Goal: Task Accomplishment & Management: Manage account settings

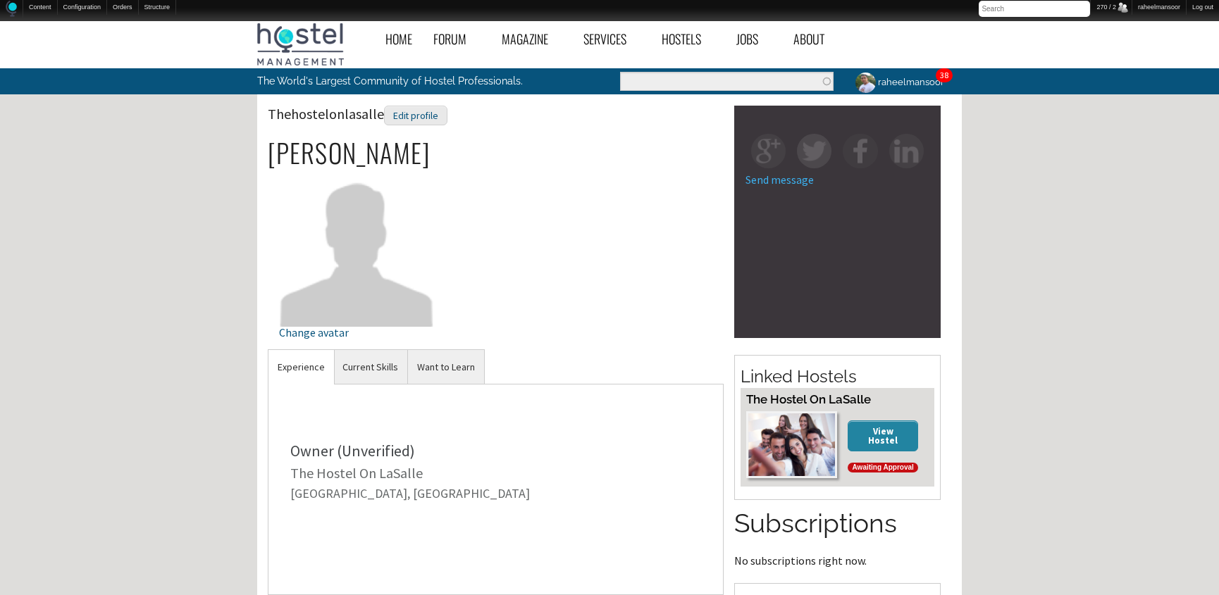
scroll to position [352, 0]
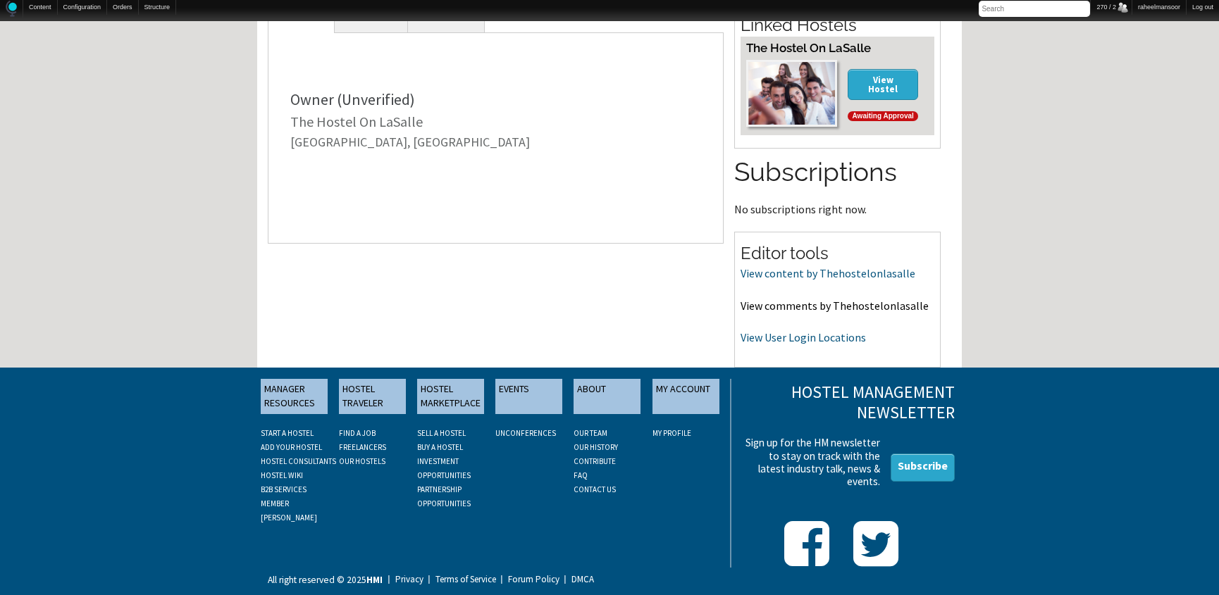
click at [814, 299] on link "View comments by Thehostelonlasalle" at bounding box center [834, 306] width 188 height 14
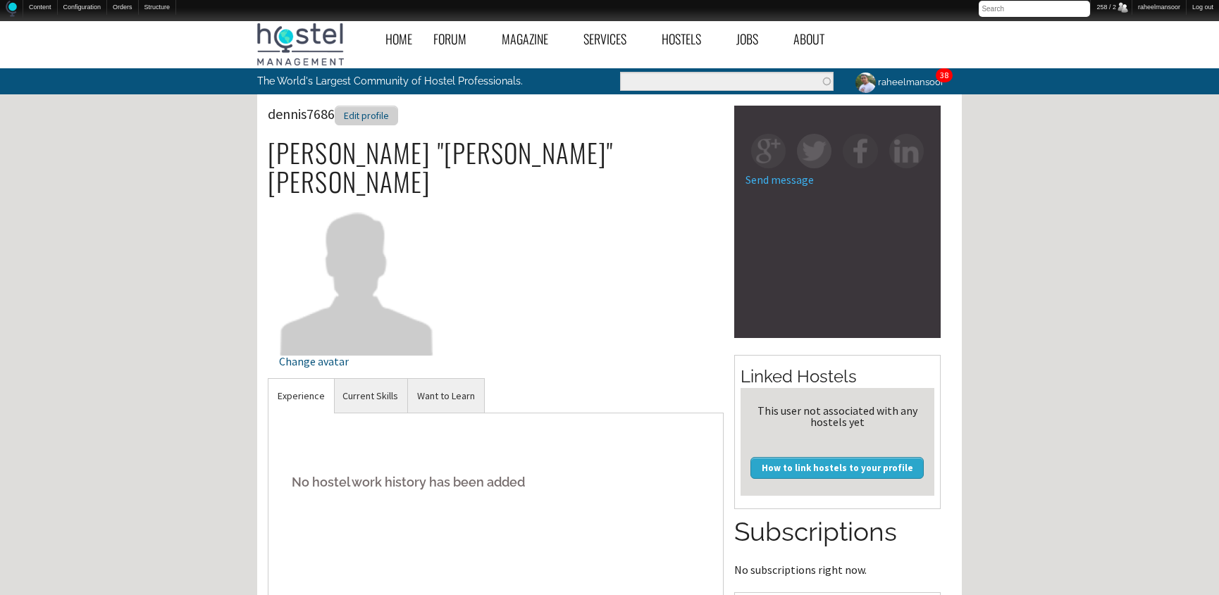
click at [376, 122] on div "Edit profile" at bounding box center [366, 116] width 63 height 20
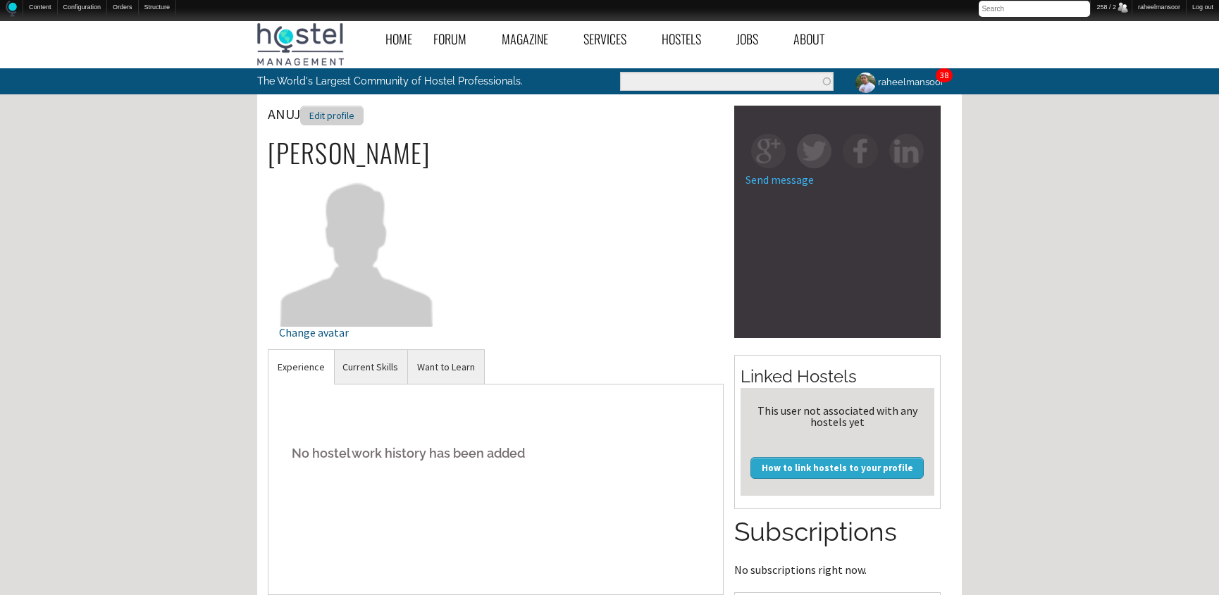
click at [337, 112] on div "Edit profile" at bounding box center [331, 116] width 63 height 20
click at [336, 118] on div "Edit profile" at bounding box center [335, 116] width 63 height 20
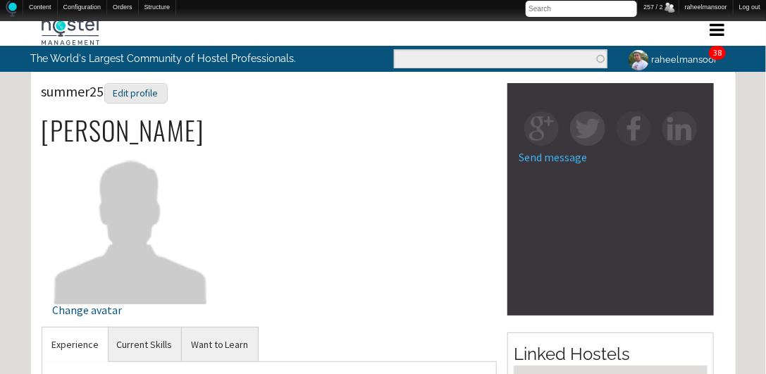
click at [482, 210] on div "summer25 Edit profile Jurgen Rurac Change avatar" at bounding box center [270, 205] width 456 height 244
click at [404, 201] on div "summer25 Edit profile Jurgen Rurac Change avatar" at bounding box center [270, 205] width 456 height 244
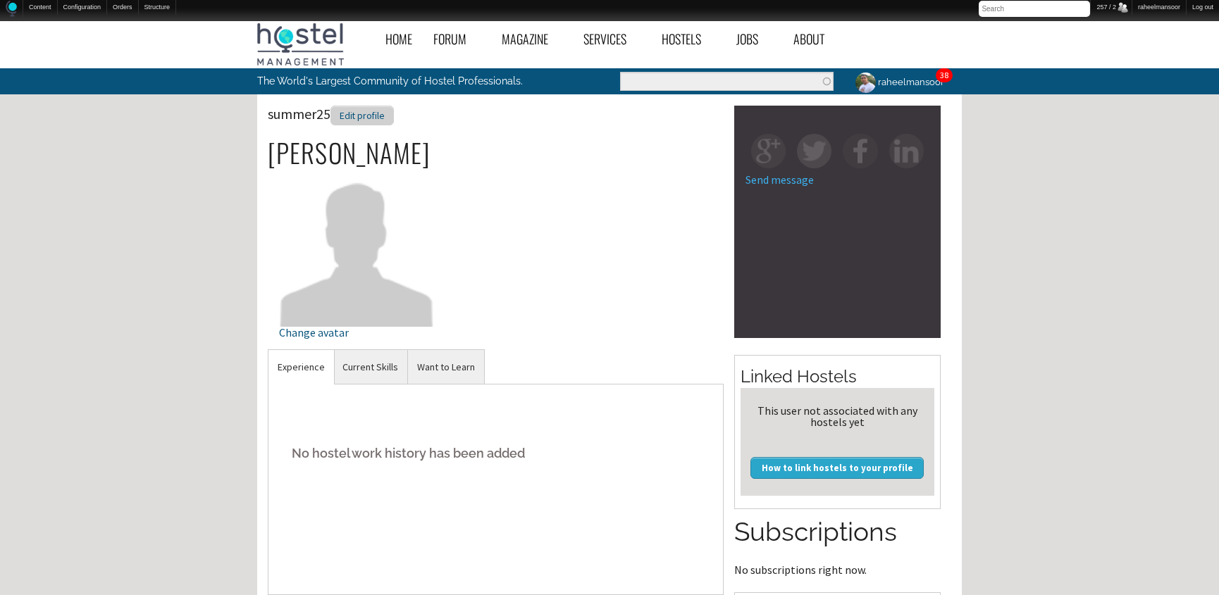
click at [364, 112] on div "Edit profile" at bounding box center [361, 116] width 63 height 20
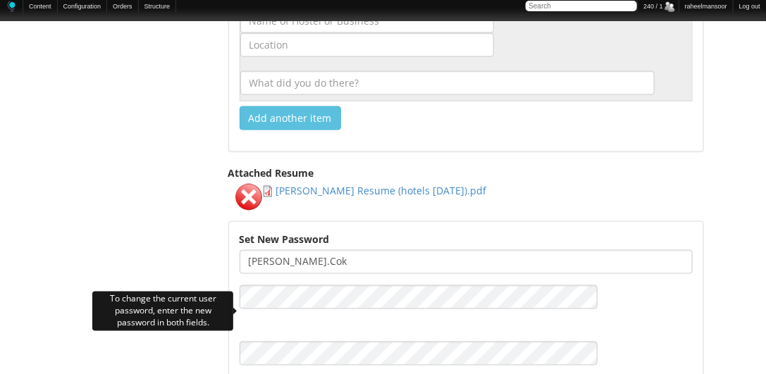
scroll to position [2423, 0]
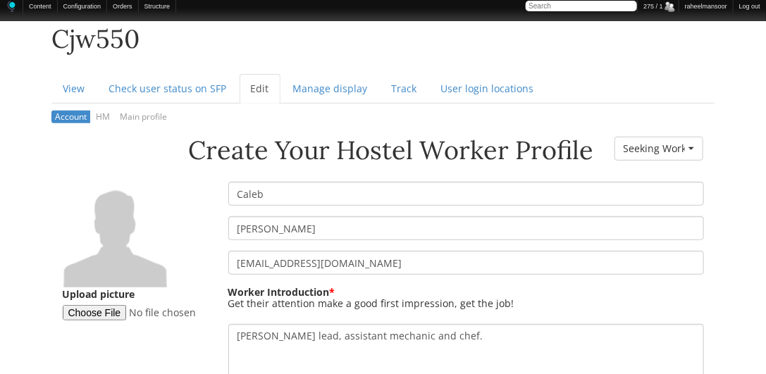
scroll to position [134, 0]
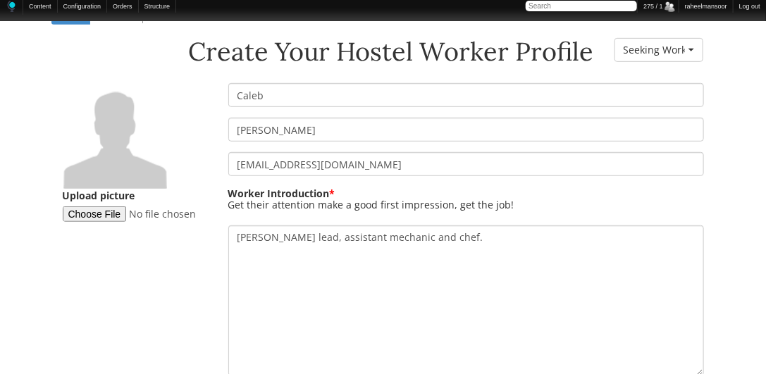
scroll to position [238, 0]
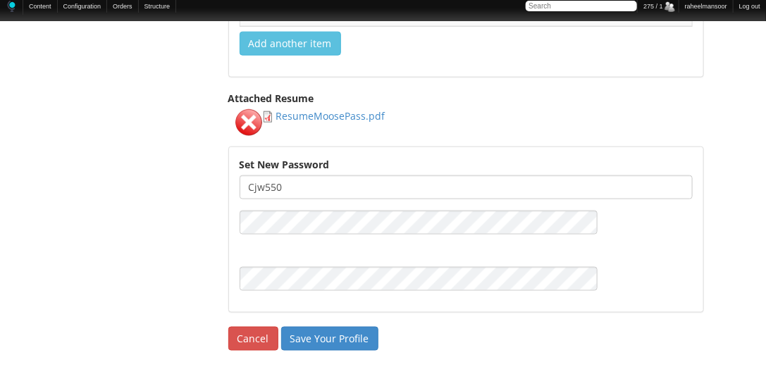
scroll to position [2322, 0]
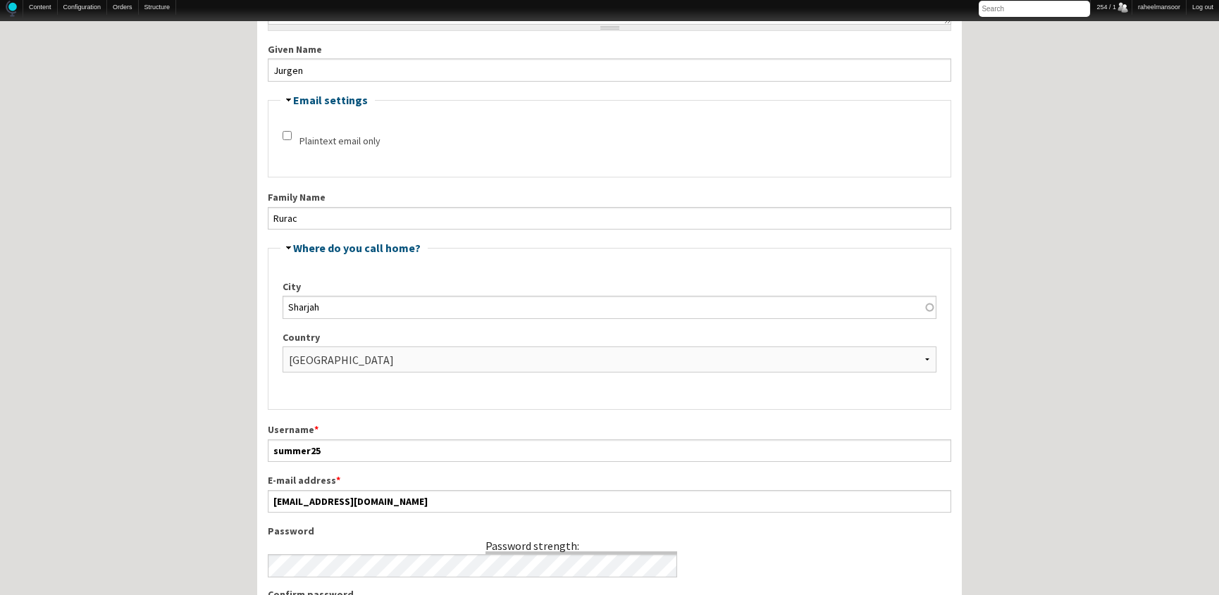
scroll to position [256, 0]
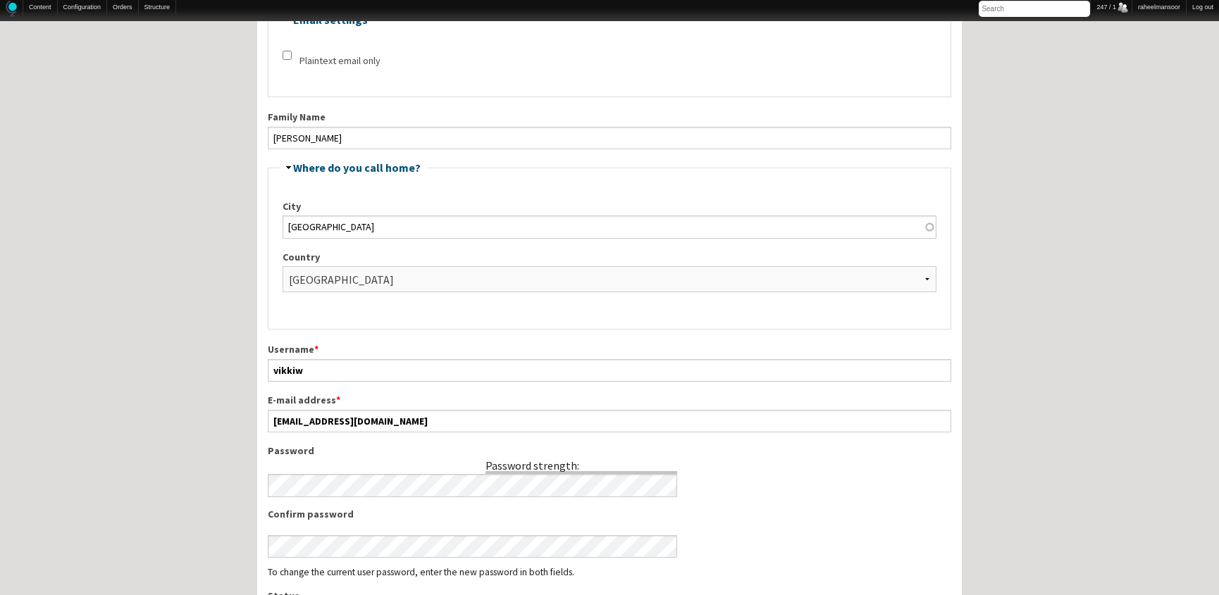
scroll to position [337, 0]
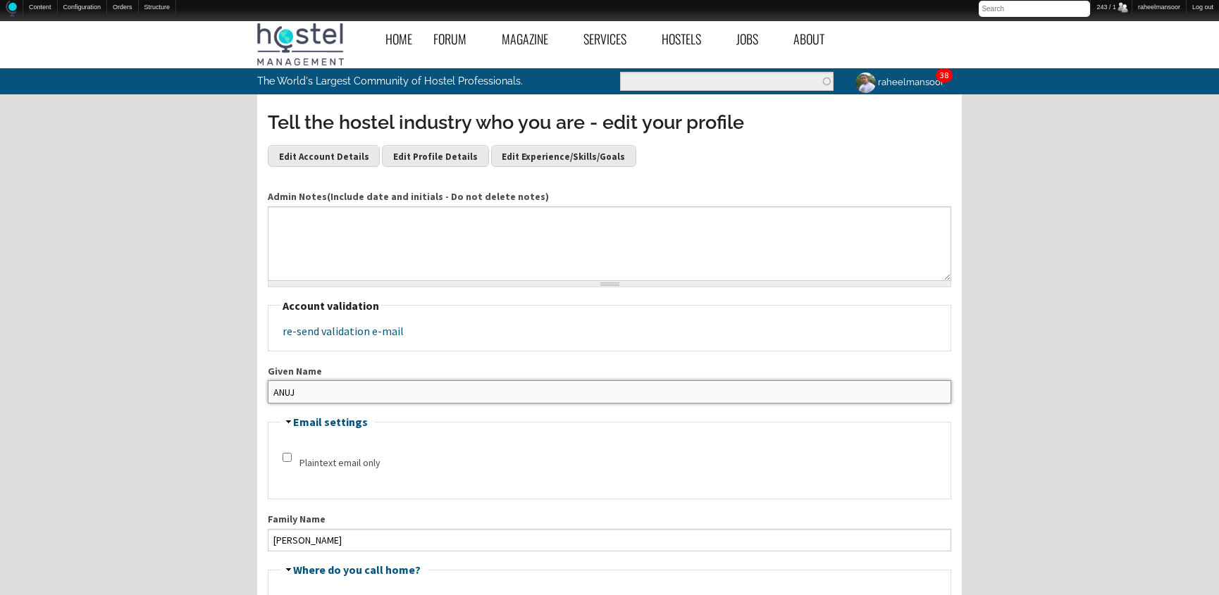
click at [382, 383] on input "ANUJ" at bounding box center [609, 391] width 683 height 23
type input "Anuj"
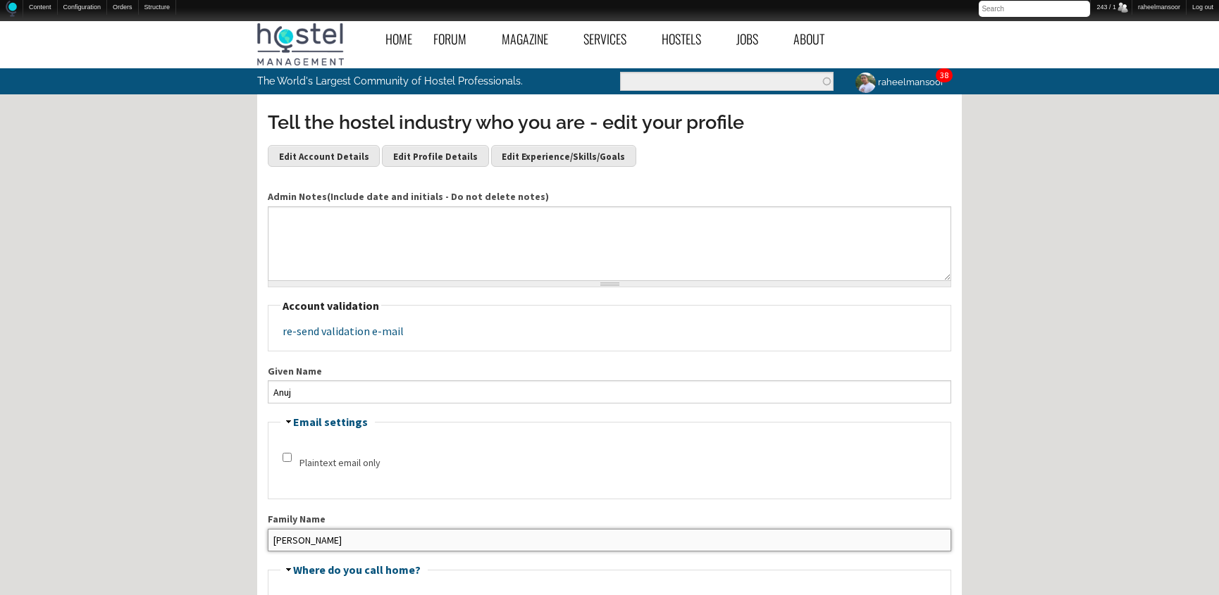
type input "Kumar"
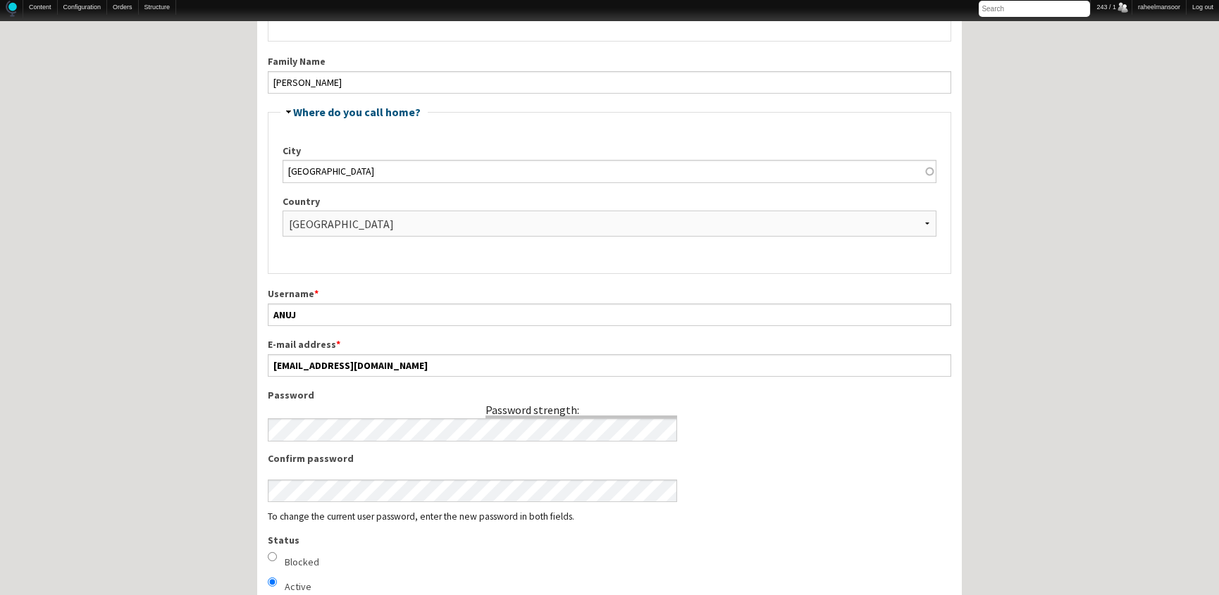
scroll to position [461, 0]
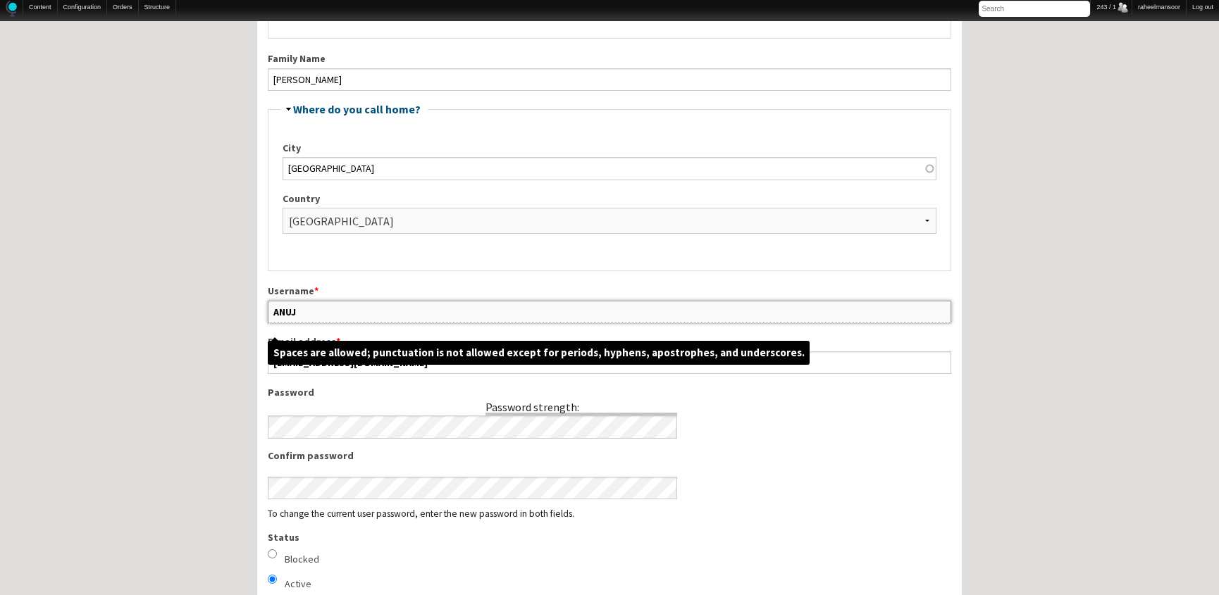
click at [323, 309] on input "ANUJ" at bounding box center [609, 312] width 683 height 23
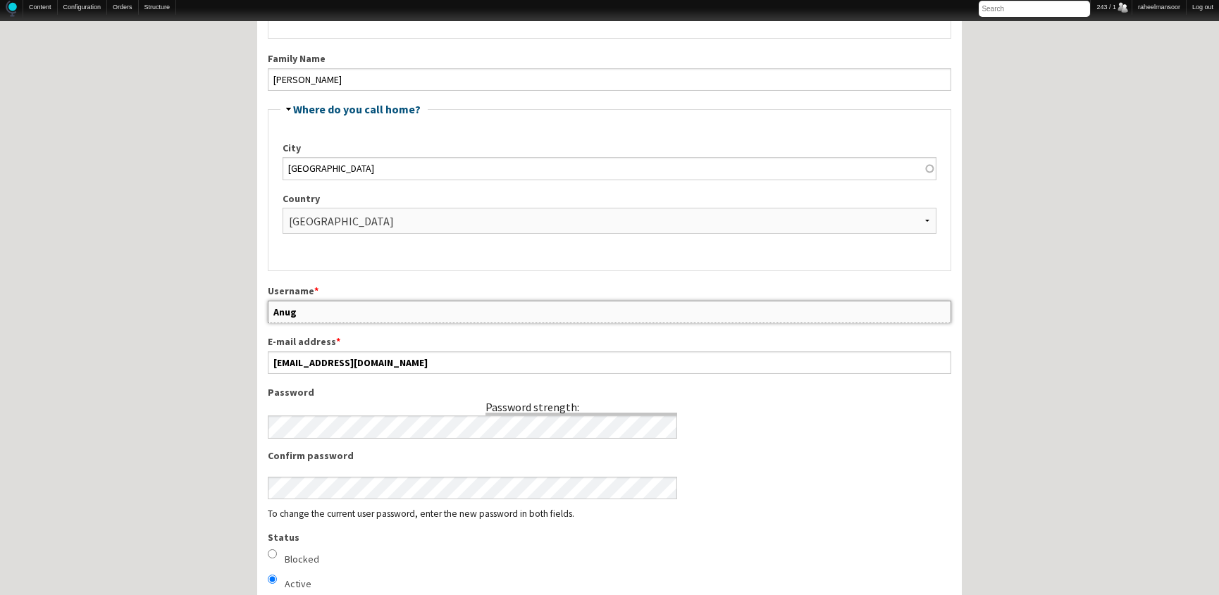
type input "Anug"
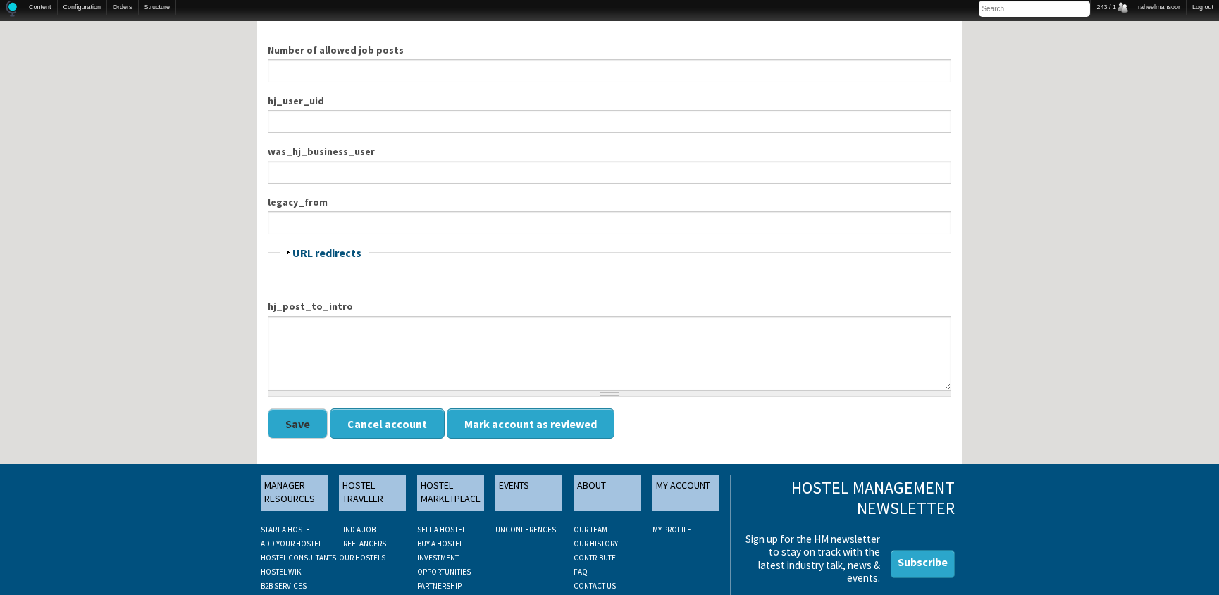
scroll to position [1671, 0]
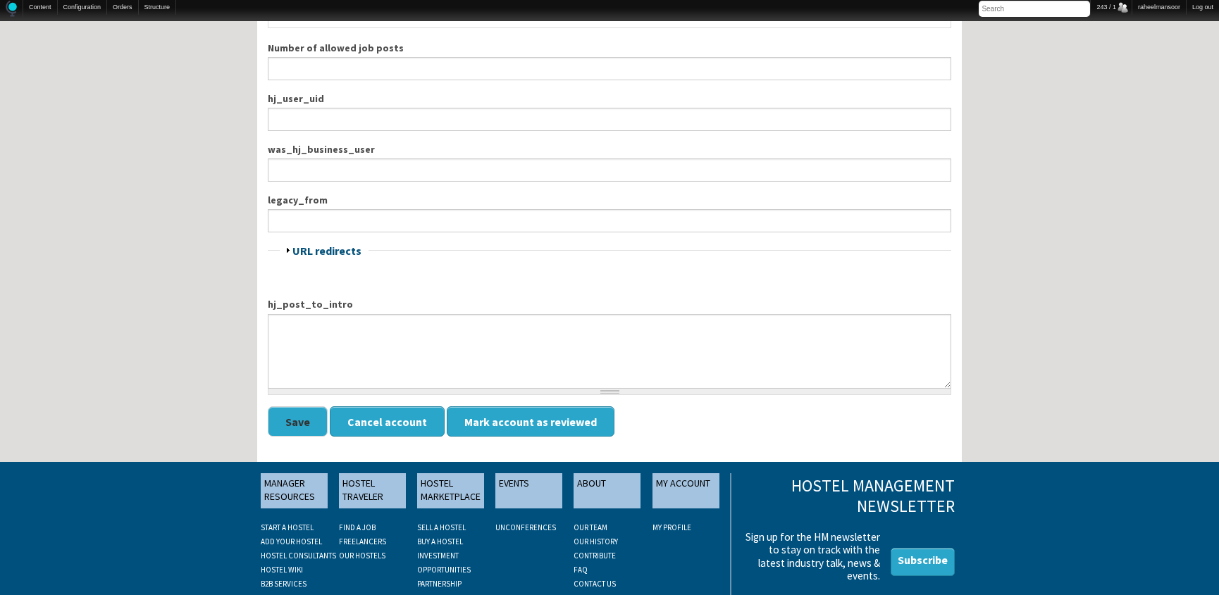
click at [283, 413] on button "Save" at bounding box center [298, 421] width 60 height 30
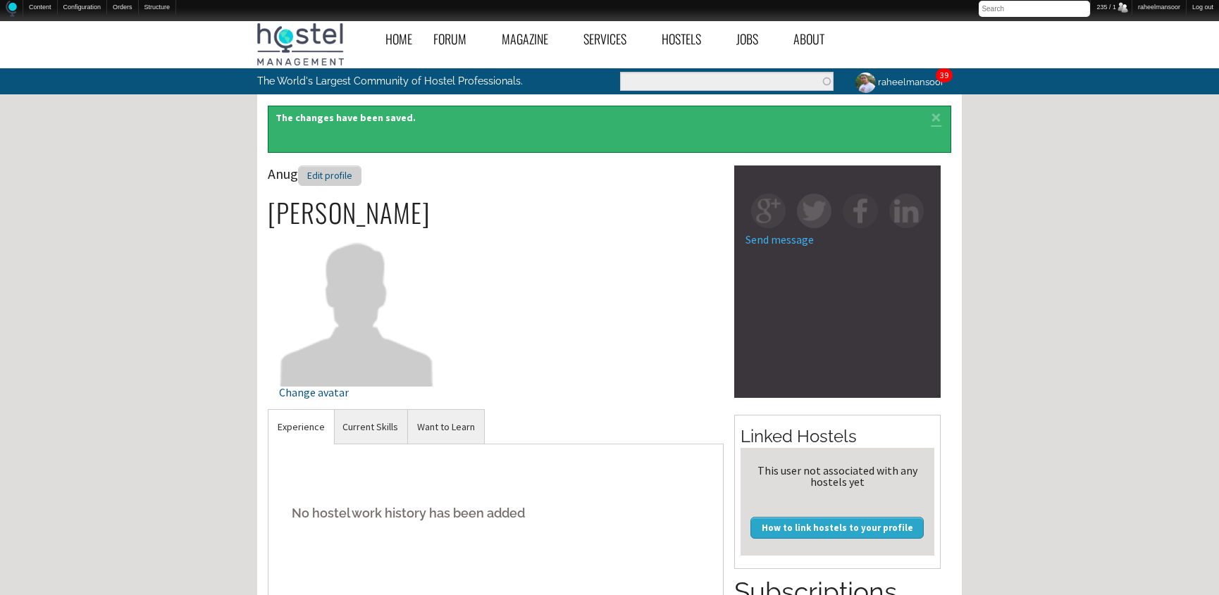
click at [319, 166] on div "Edit profile" at bounding box center [329, 176] width 63 height 20
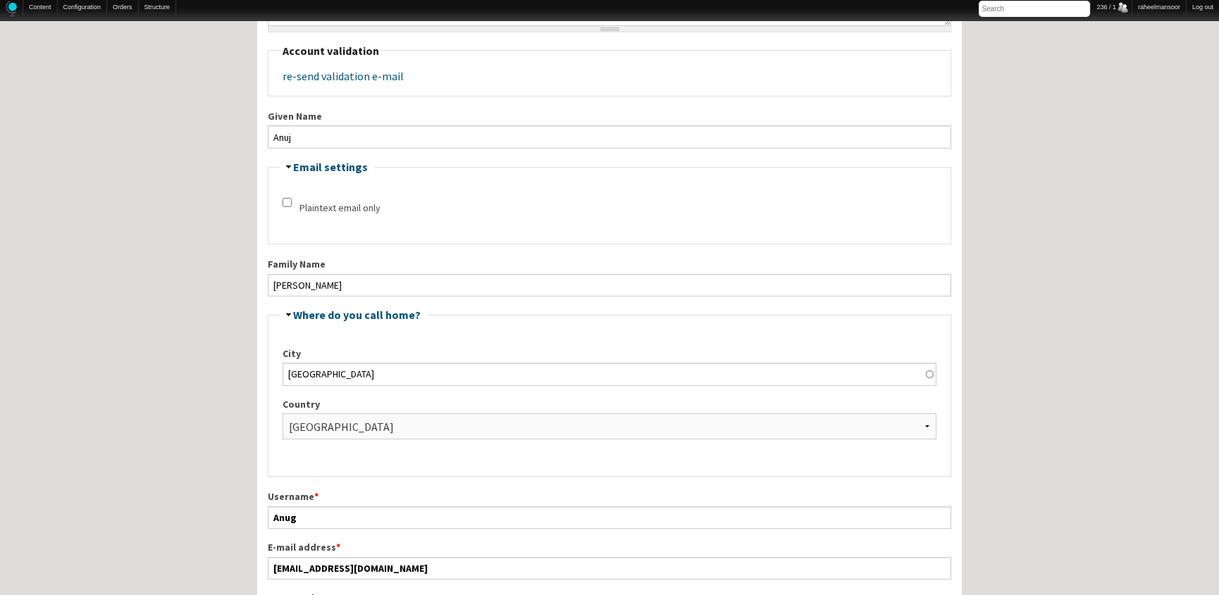
scroll to position [256, 0]
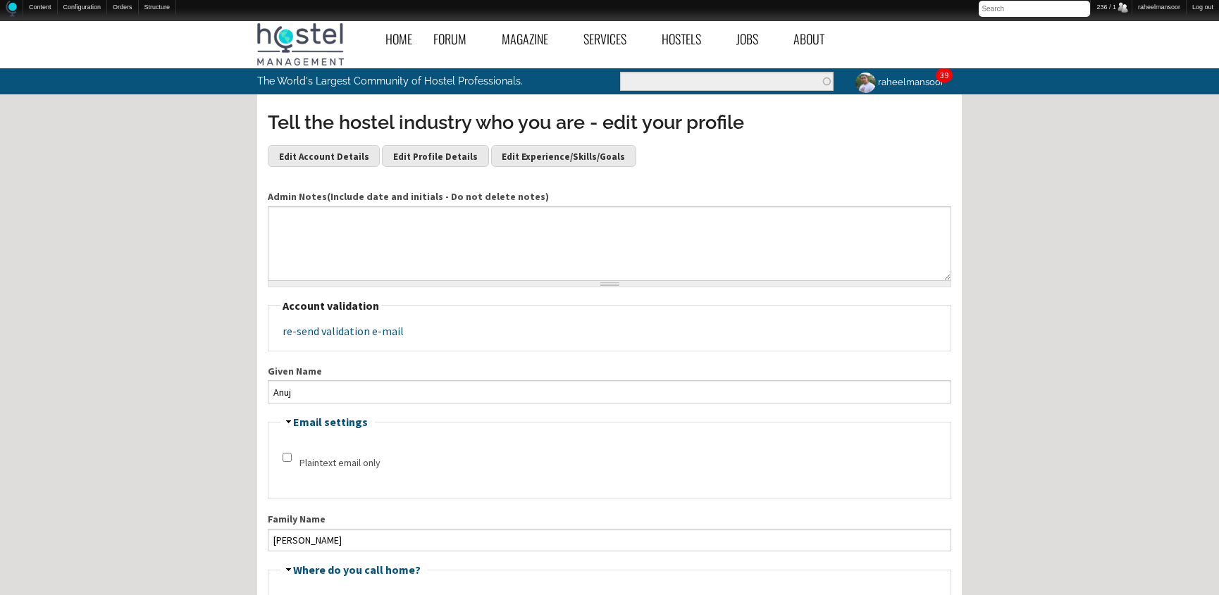
scroll to position [256, 0]
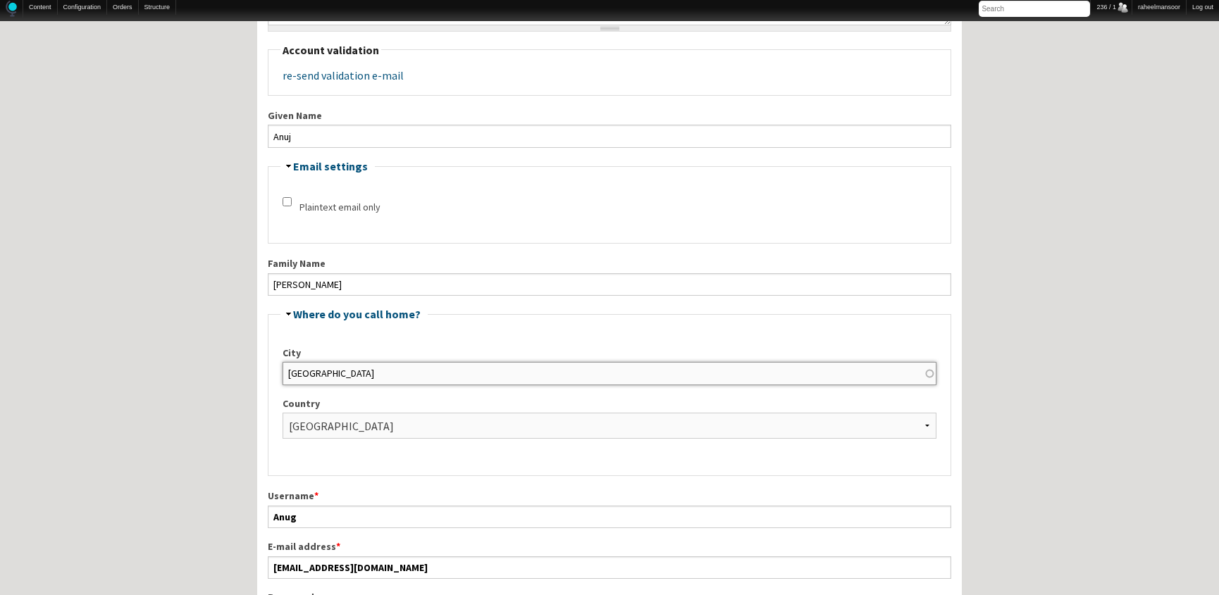
drag, startPoint x: 368, startPoint y: 366, endPoint x: 122, endPoint y: 366, distance: 245.9
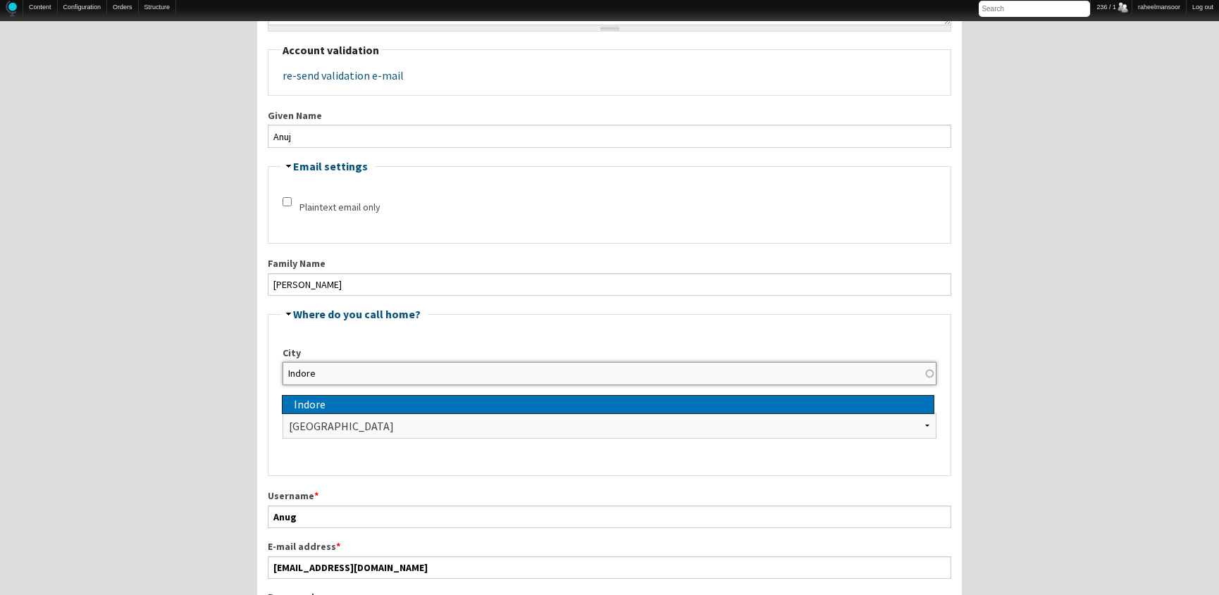
type input "Indore"
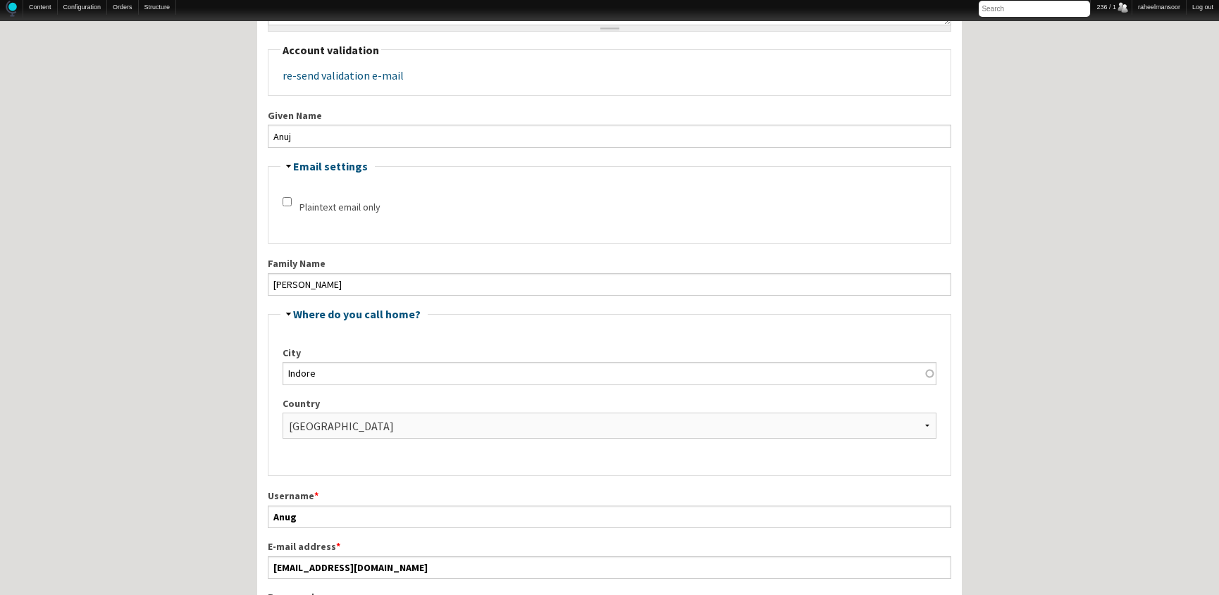
select select "958"
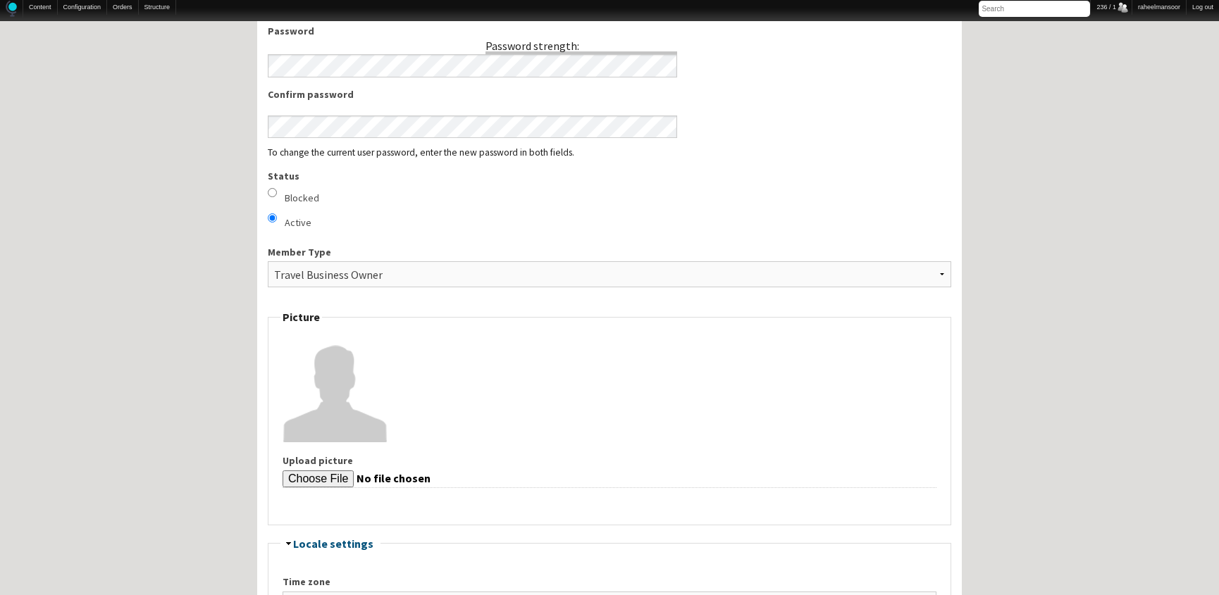
scroll to position [1536, 0]
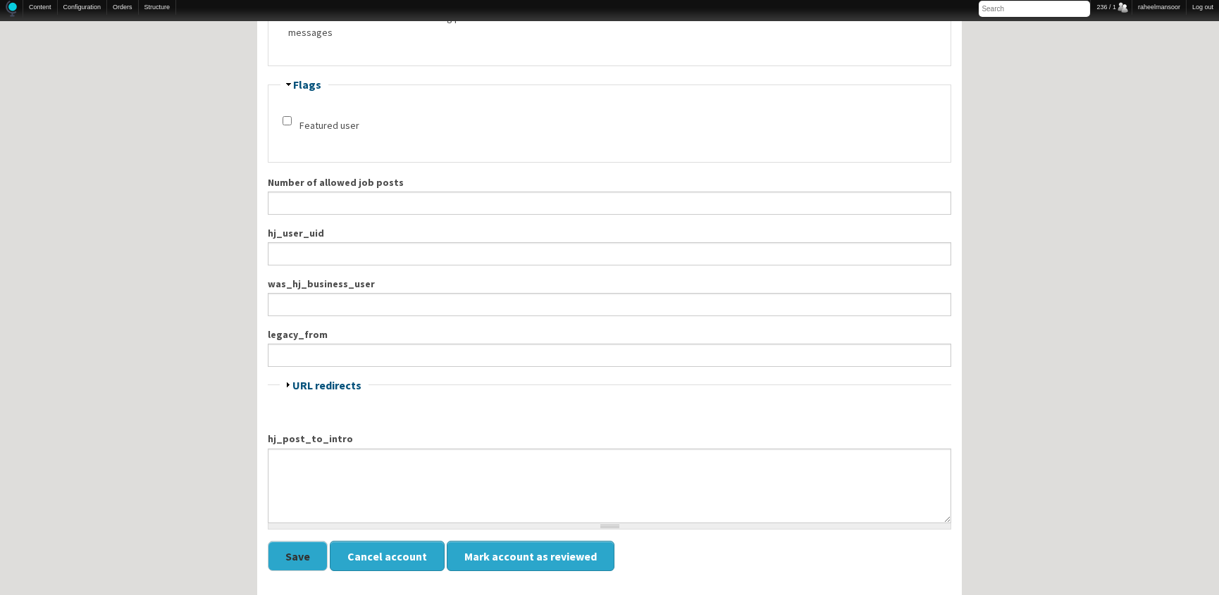
click at [277, 552] on button "Save" at bounding box center [298, 556] width 60 height 30
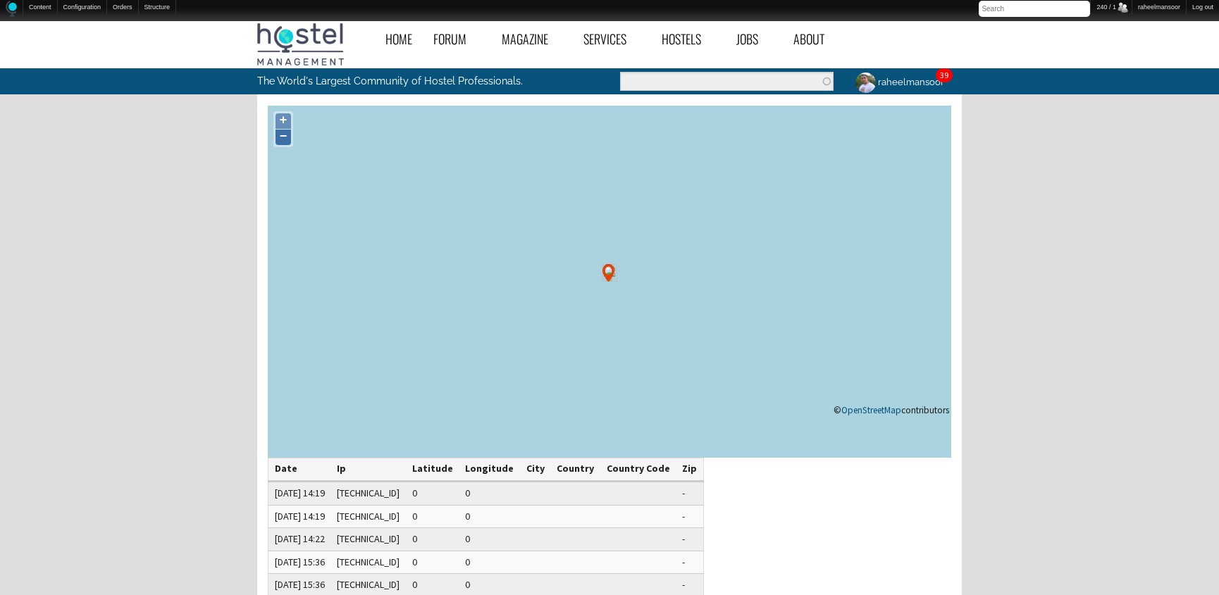
click at [287, 135] on link "−" at bounding box center [282, 137] width 15 height 15
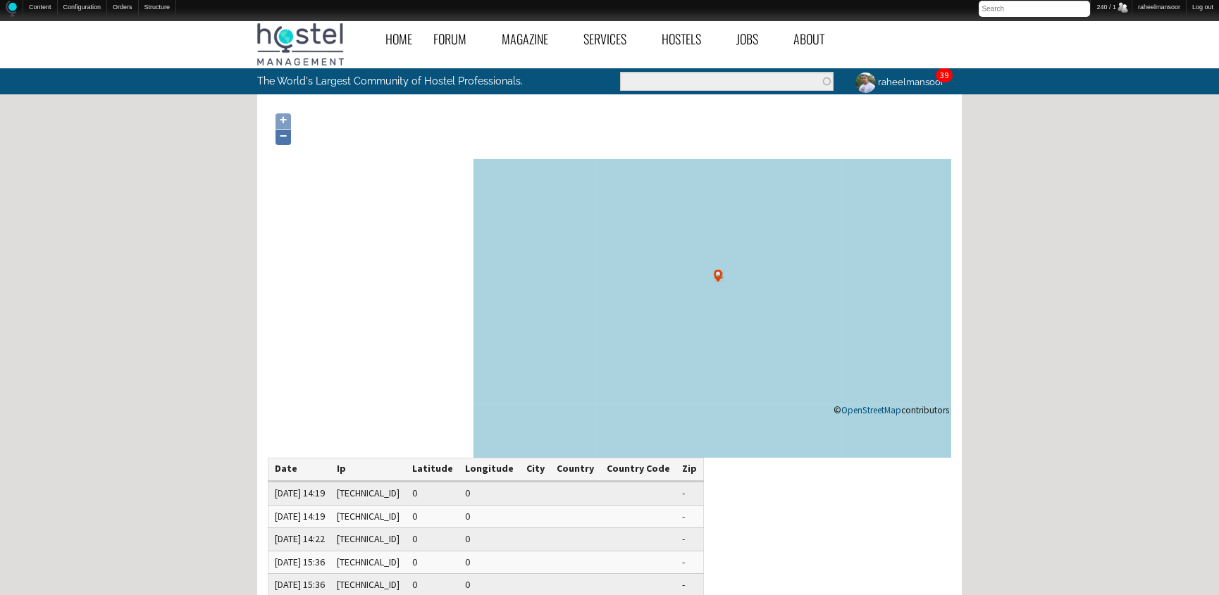
click at [287, 135] on link "−" at bounding box center [282, 137] width 15 height 15
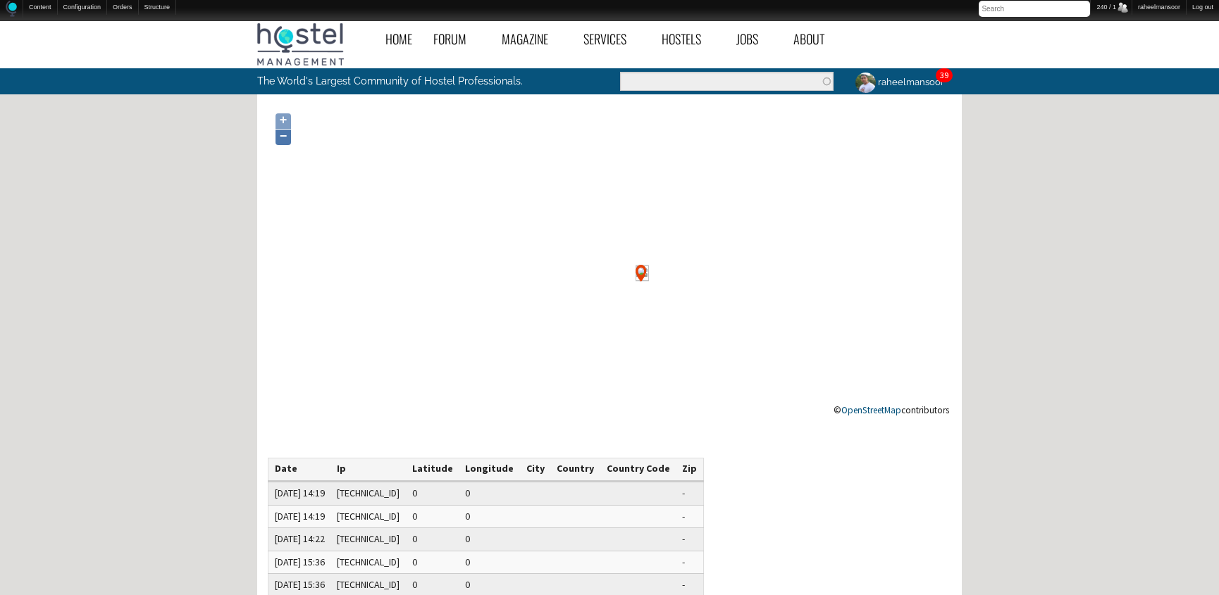
click at [287, 135] on link "−" at bounding box center [282, 137] width 15 height 15
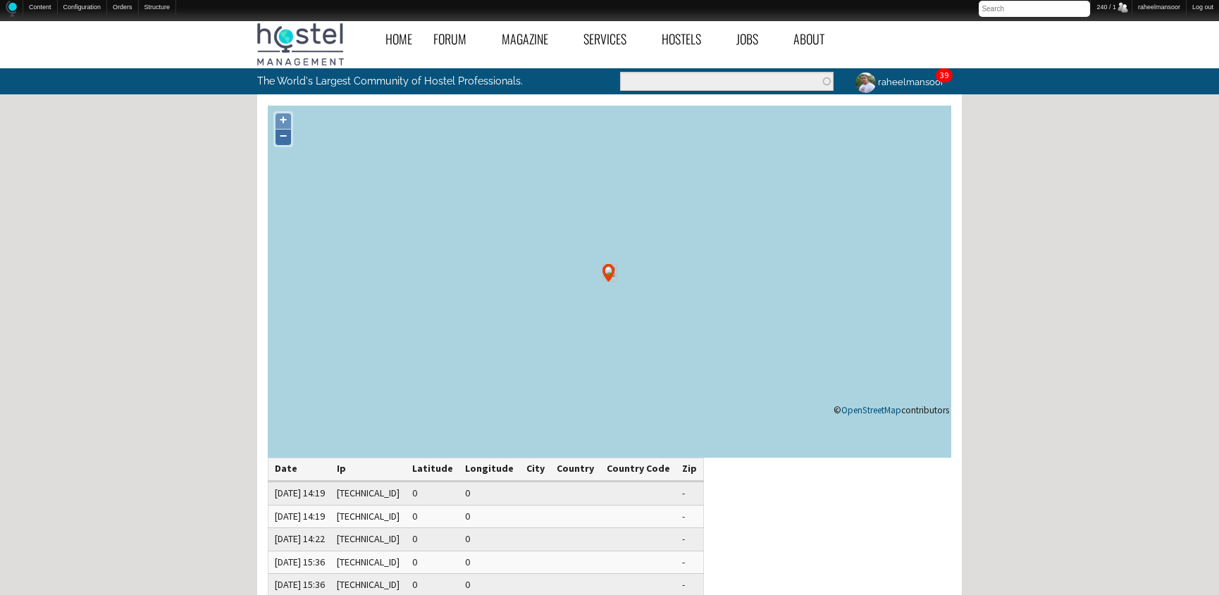
click at [287, 135] on link "−" at bounding box center [282, 137] width 15 height 15
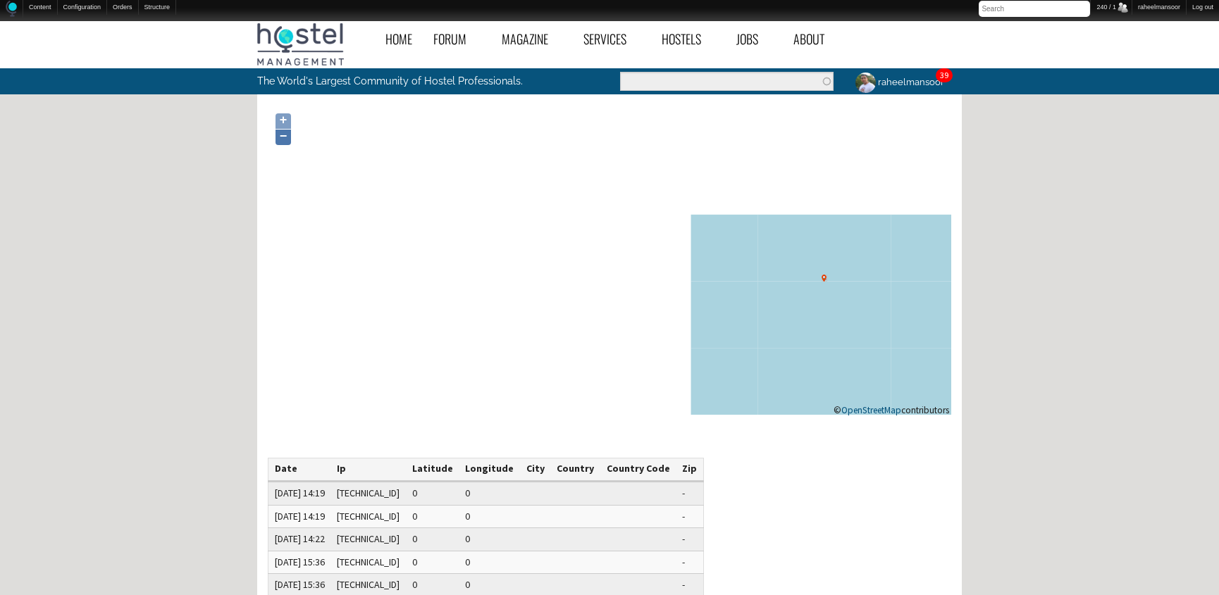
click at [287, 135] on link "−" at bounding box center [282, 137] width 15 height 15
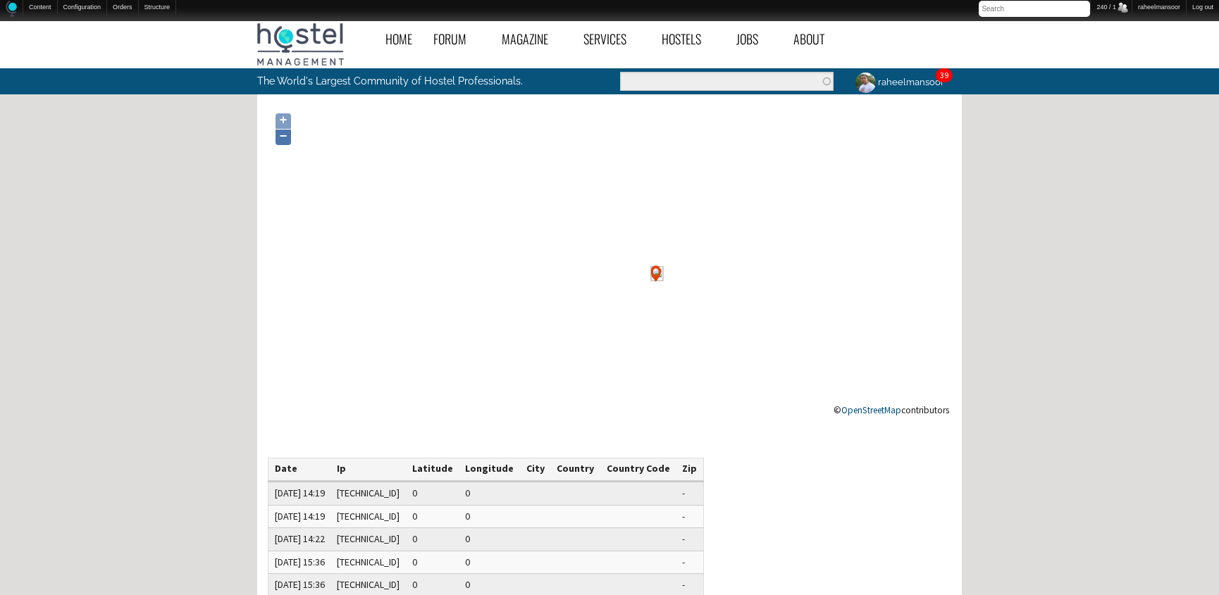
click at [287, 135] on link "−" at bounding box center [282, 137] width 15 height 15
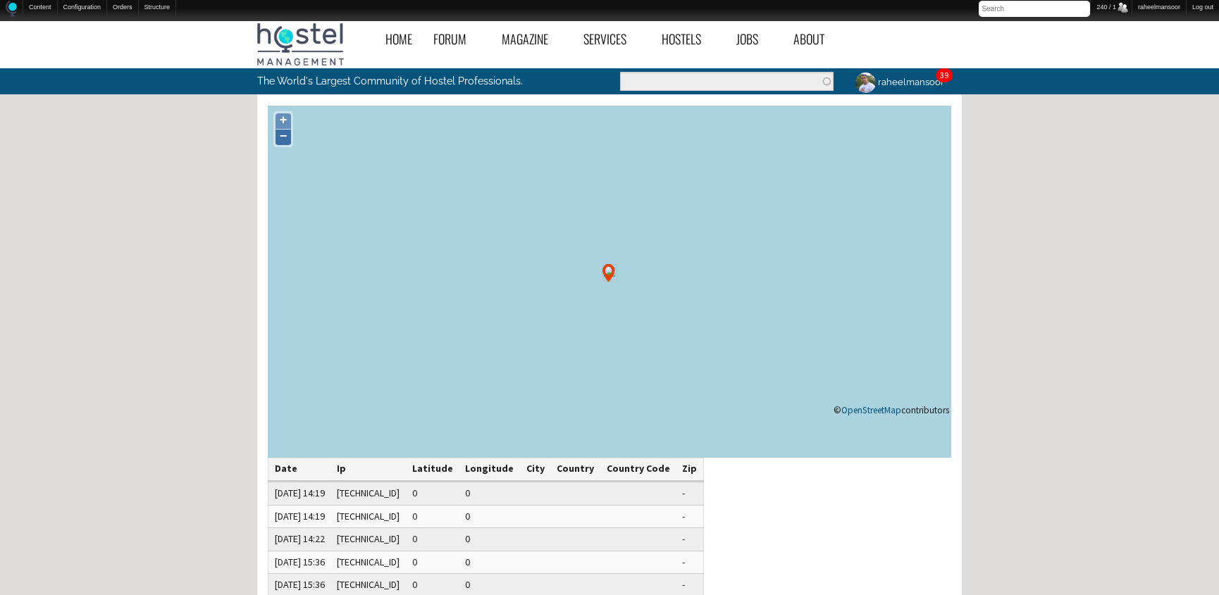
click at [287, 135] on link "−" at bounding box center [282, 137] width 15 height 15
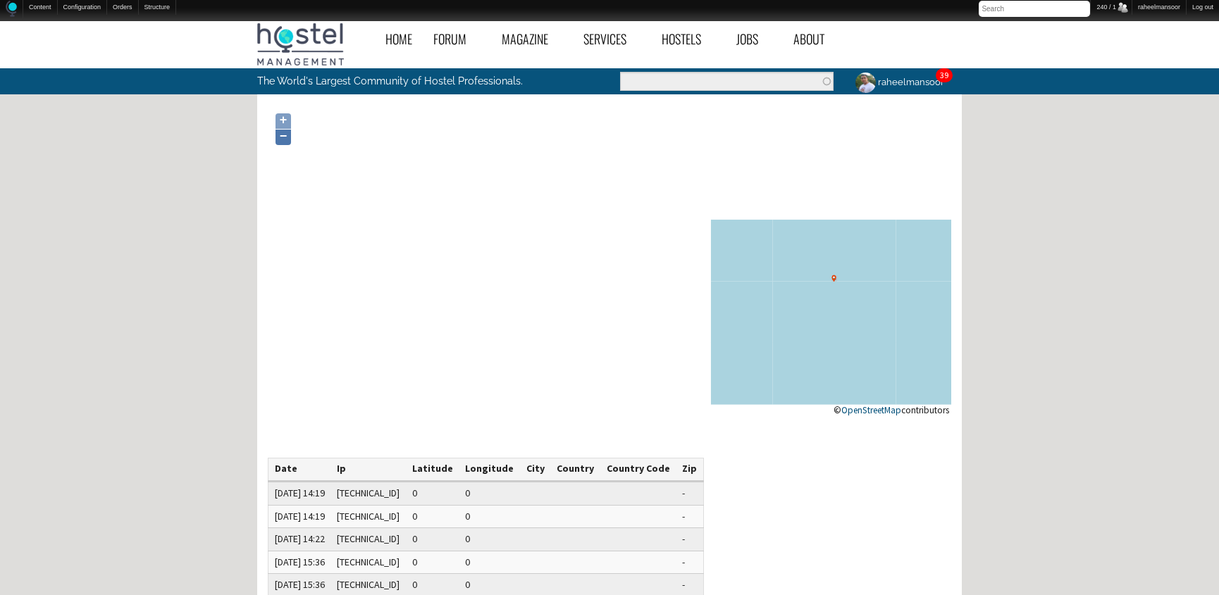
click at [287, 135] on link "−" at bounding box center [282, 137] width 15 height 15
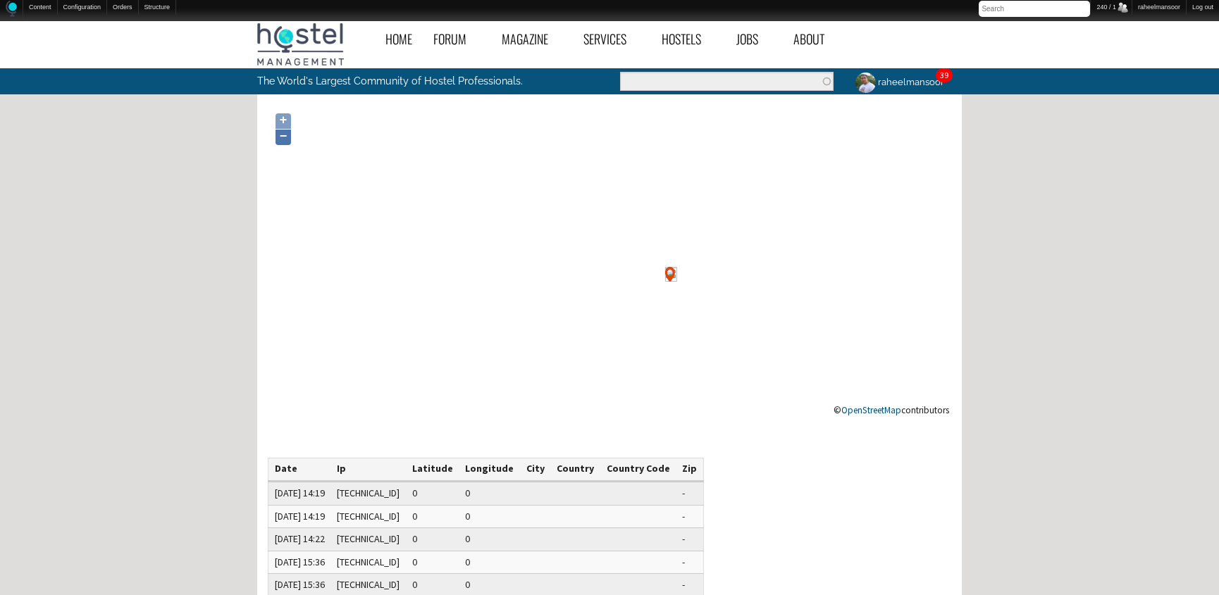
click at [287, 135] on link "−" at bounding box center [282, 137] width 15 height 15
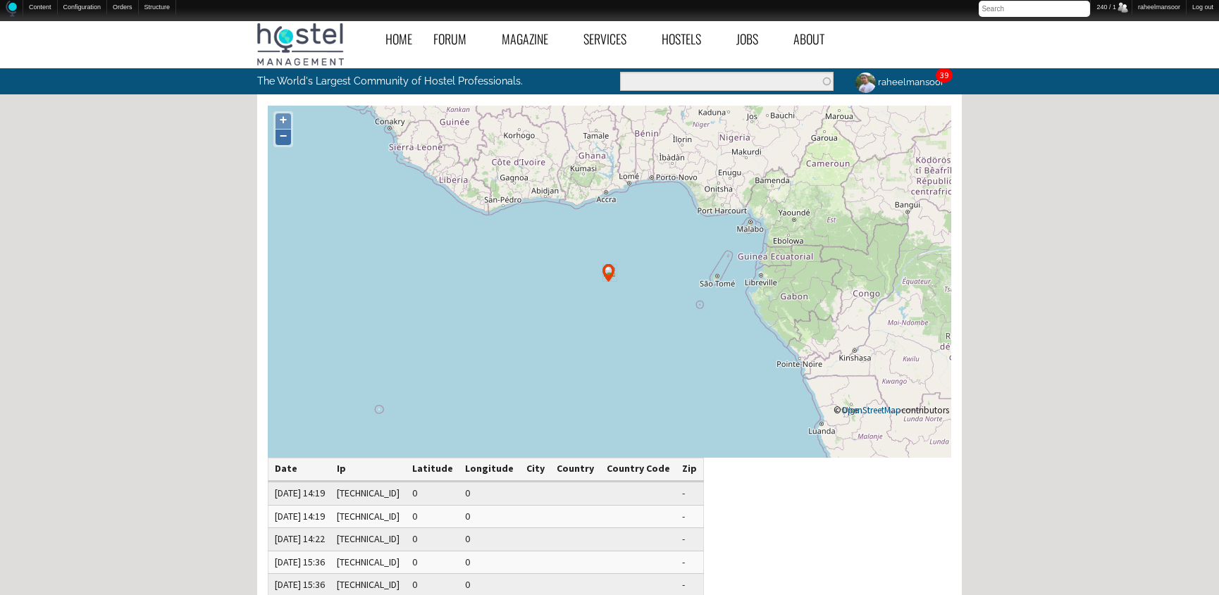
click at [287, 135] on link "−" at bounding box center [282, 137] width 15 height 15
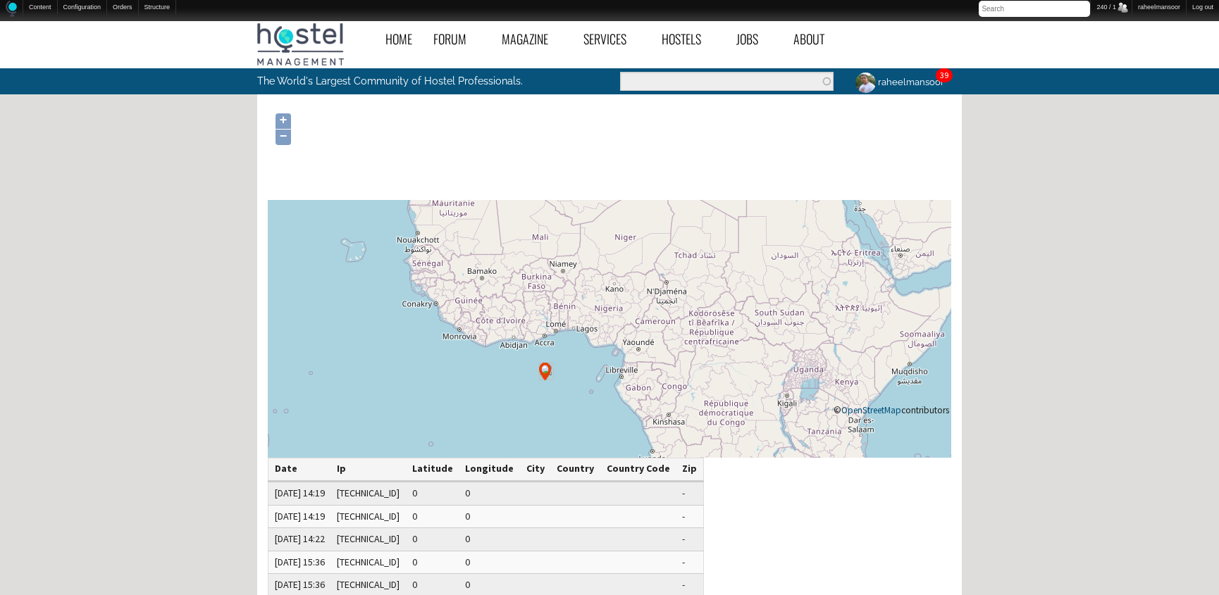
drag, startPoint x: 549, startPoint y: 287, endPoint x: 486, endPoint y: 385, distance: 117.2
click at [486, 385] on icon at bounding box center [545, 380] width 683 height 352
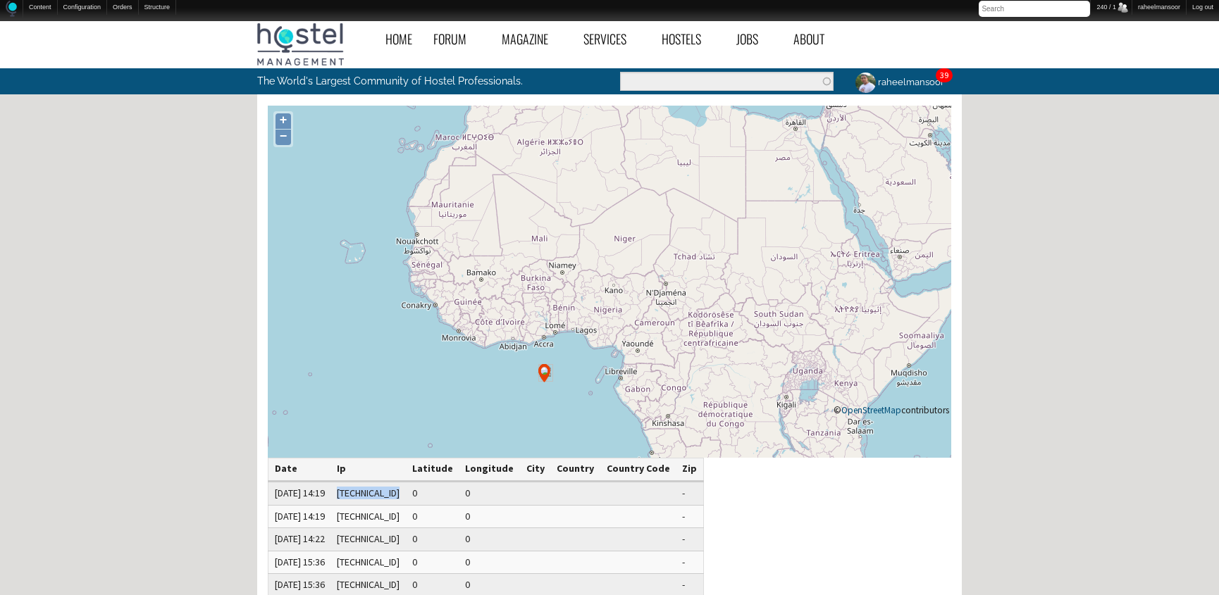
drag, startPoint x: 373, startPoint y: 495, endPoint x: 437, endPoint y: 495, distance: 64.1
click at [406, 495] on td "193.228.206.19" at bounding box center [368, 494] width 75 height 24
copy td "193.228.206.19"
click at [187, 19] on link "IP address blocking" at bounding box center [226, 21] width 113 height 14
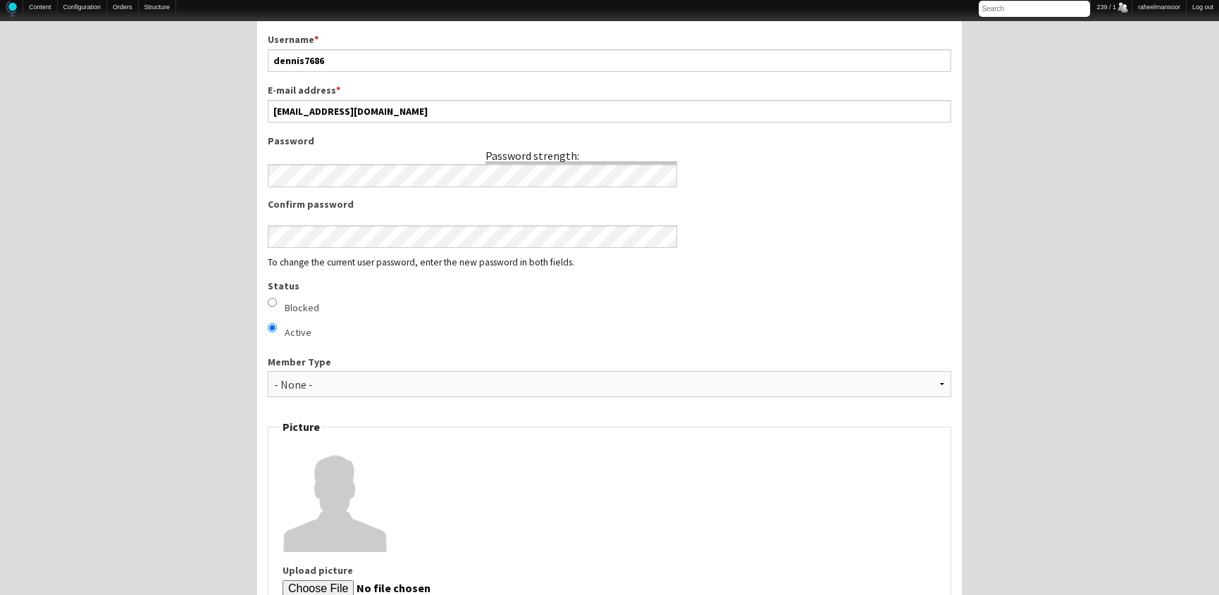
scroll to position [768, 0]
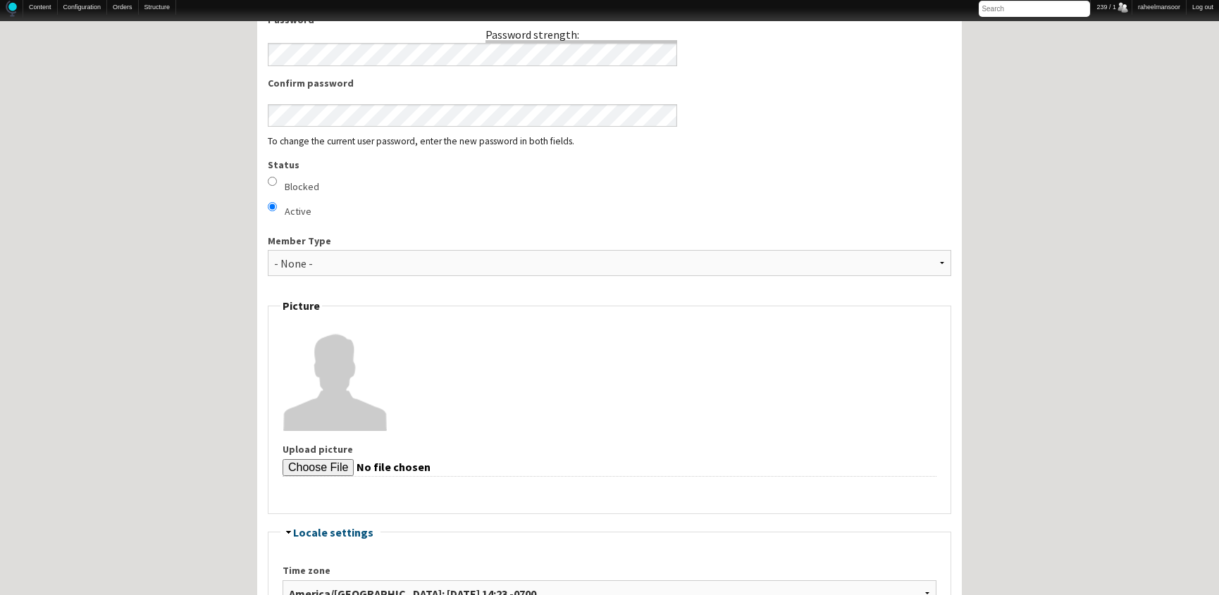
click at [276, 178] on div "Blocked" at bounding box center [609, 187] width 683 height 20
click at [271, 177] on input "Blocked" at bounding box center [272, 181] width 9 height 9
radio input "true"
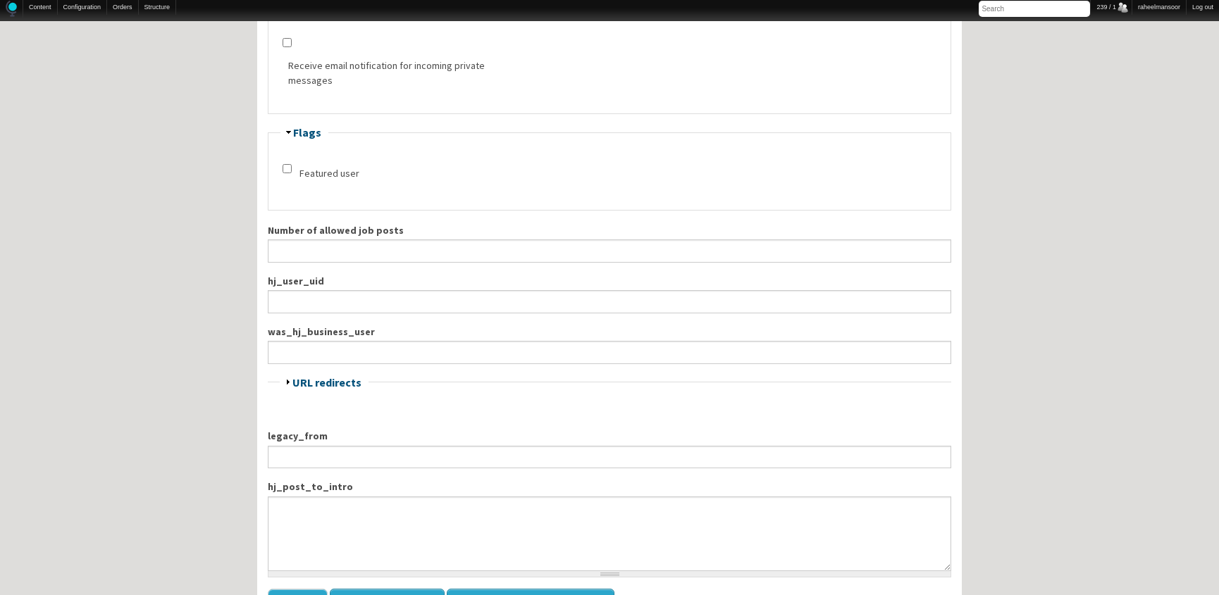
scroll to position [1692, 0]
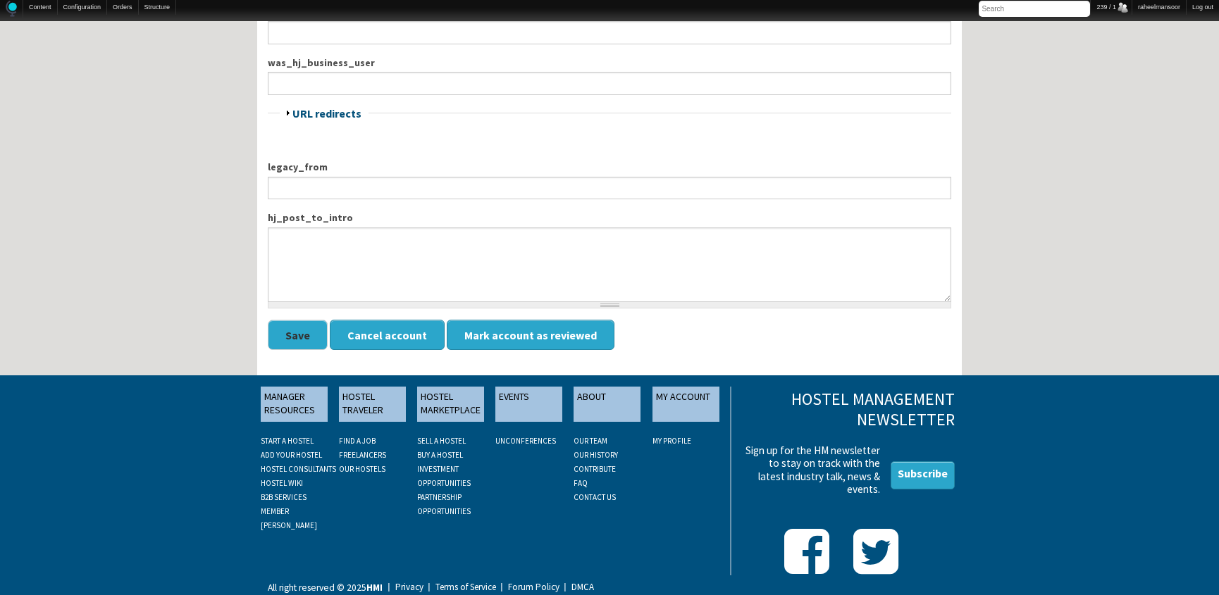
click at [306, 323] on button "Save" at bounding box center [298, 335] width 60 height 30
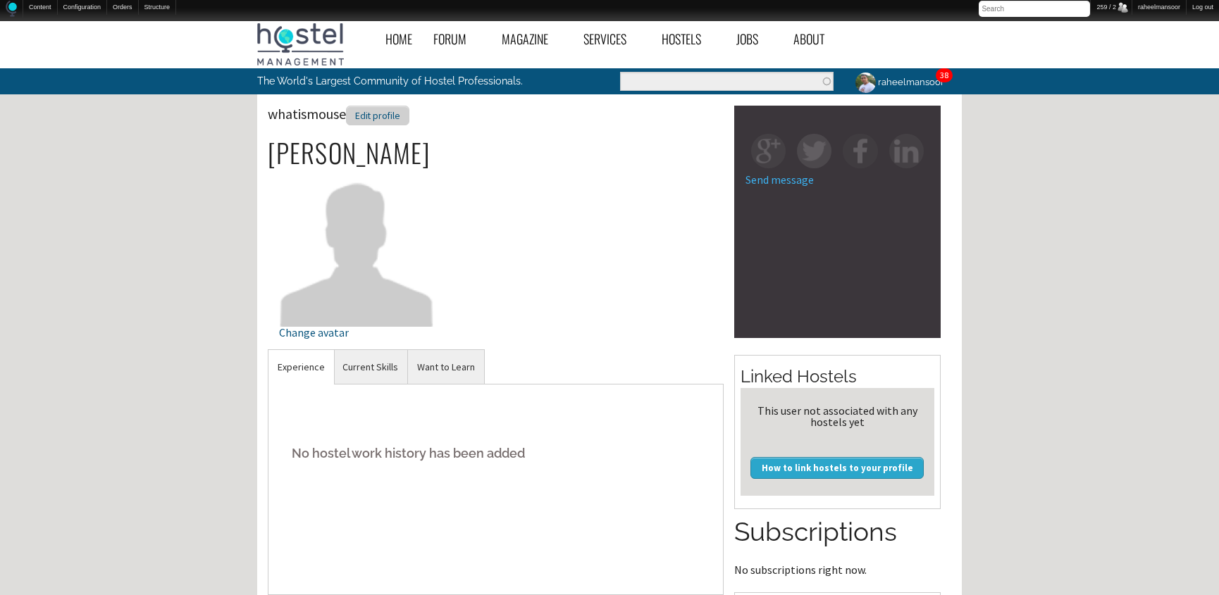
click at [392, 113] on div "Edit profile" at bounding box center [377, 116] width 63 height 20
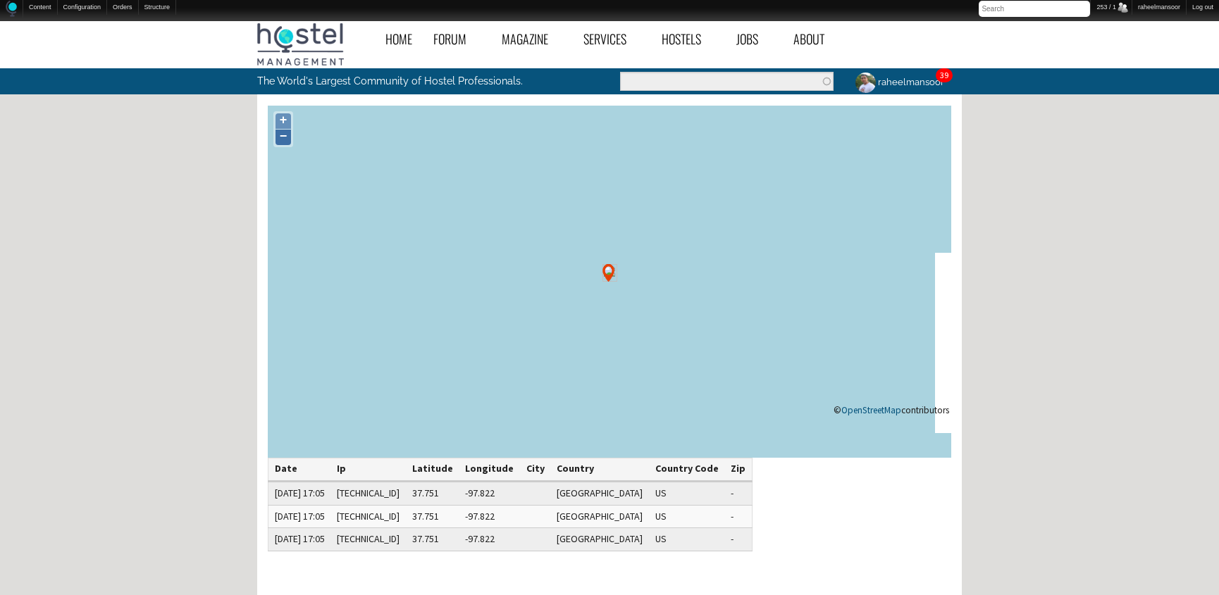
click at [286, 139] on link "−" at bounding box center [282, 137] width 15 height 15
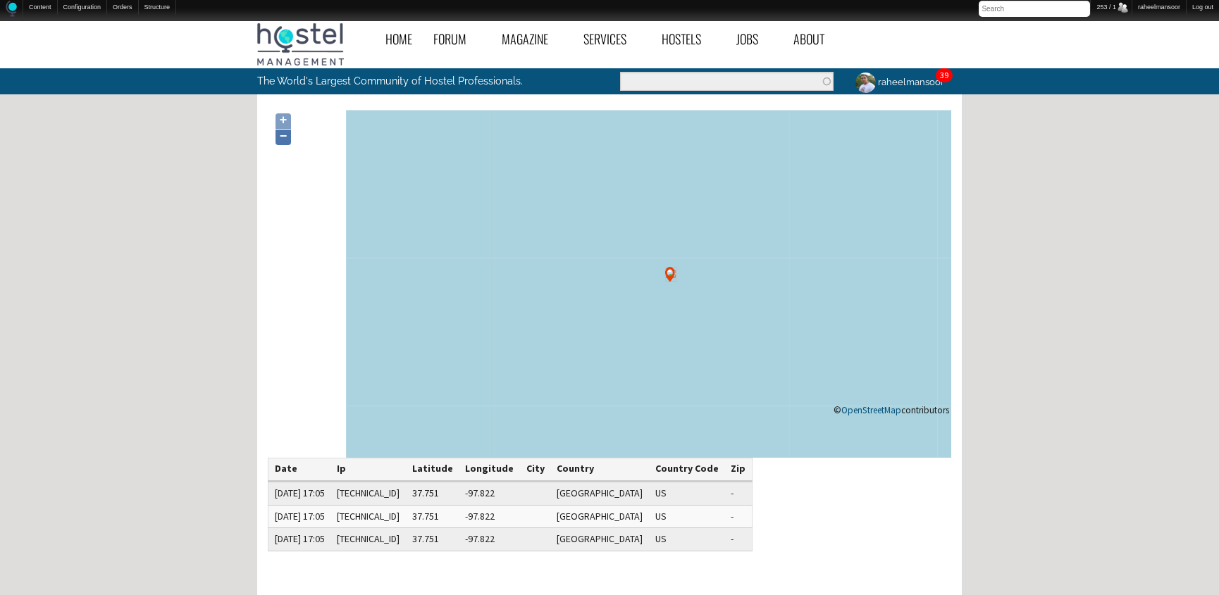
click at [286, 139] on link "−" at bounding box center [282, 137] width 15 height 15
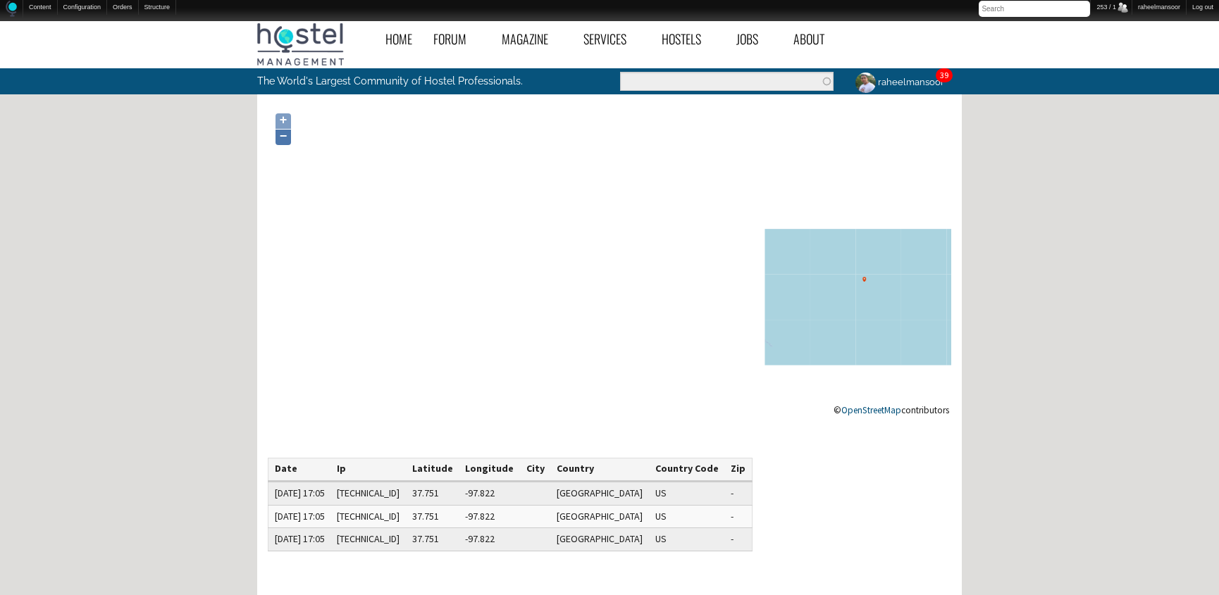
click at [286, 139] on link "−" at bounding box center [282, 137] width 15 height 15
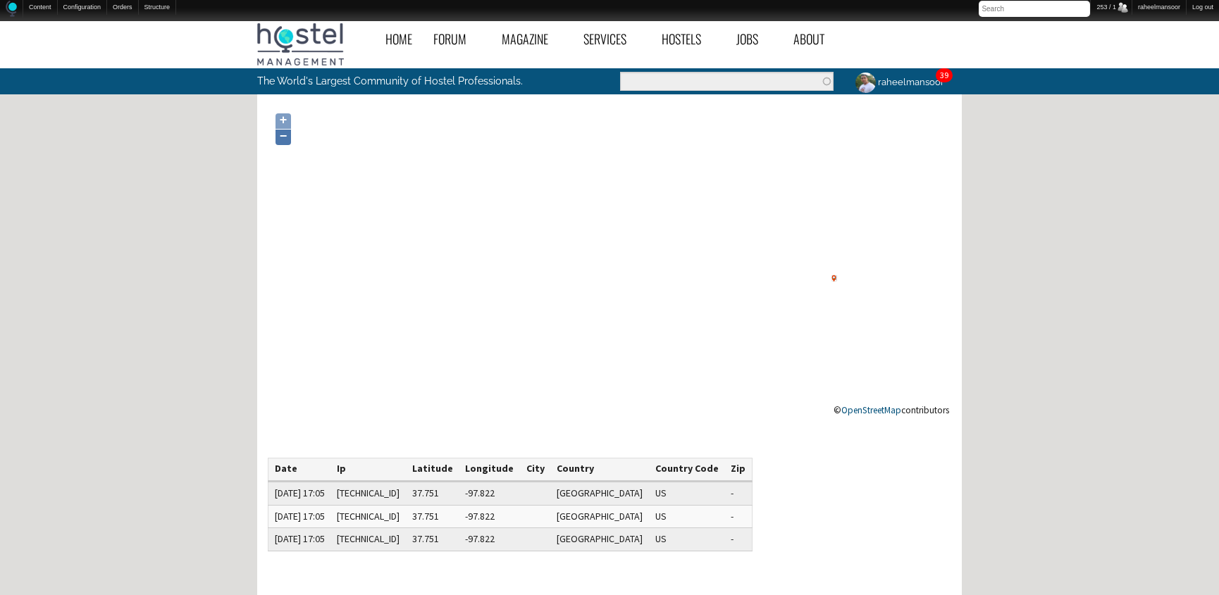
click at [286, 139] on link "−" at bounding box center [282, 137] width 15 height 15
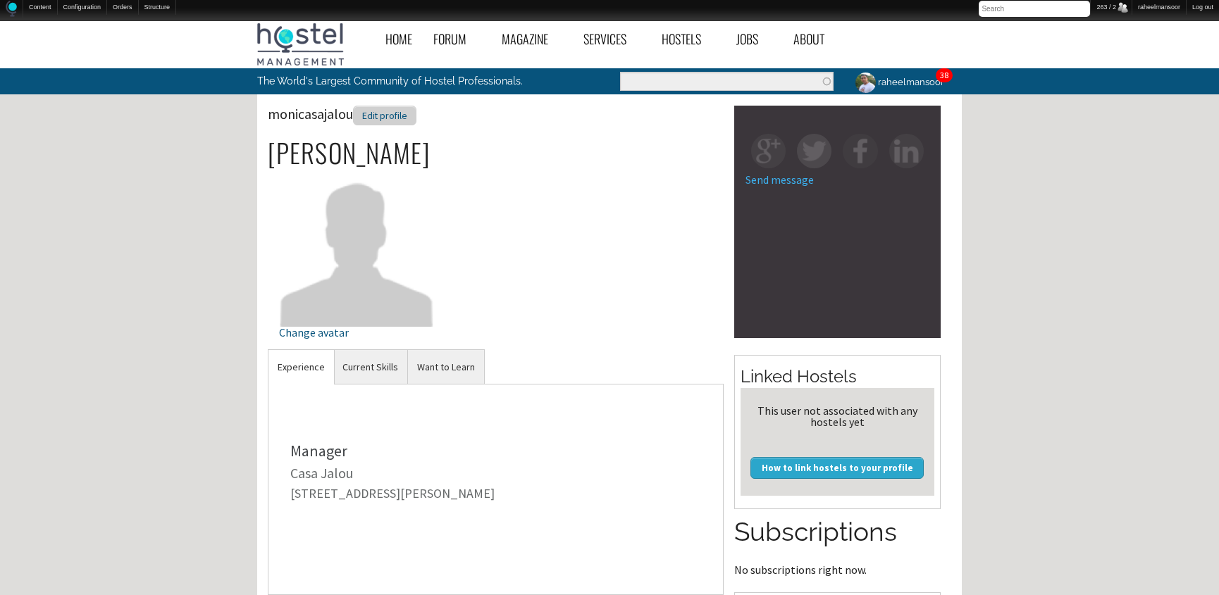
click at [380, 106] on div "Edit profile" at bounding box center [384, 116] width 63 height 20
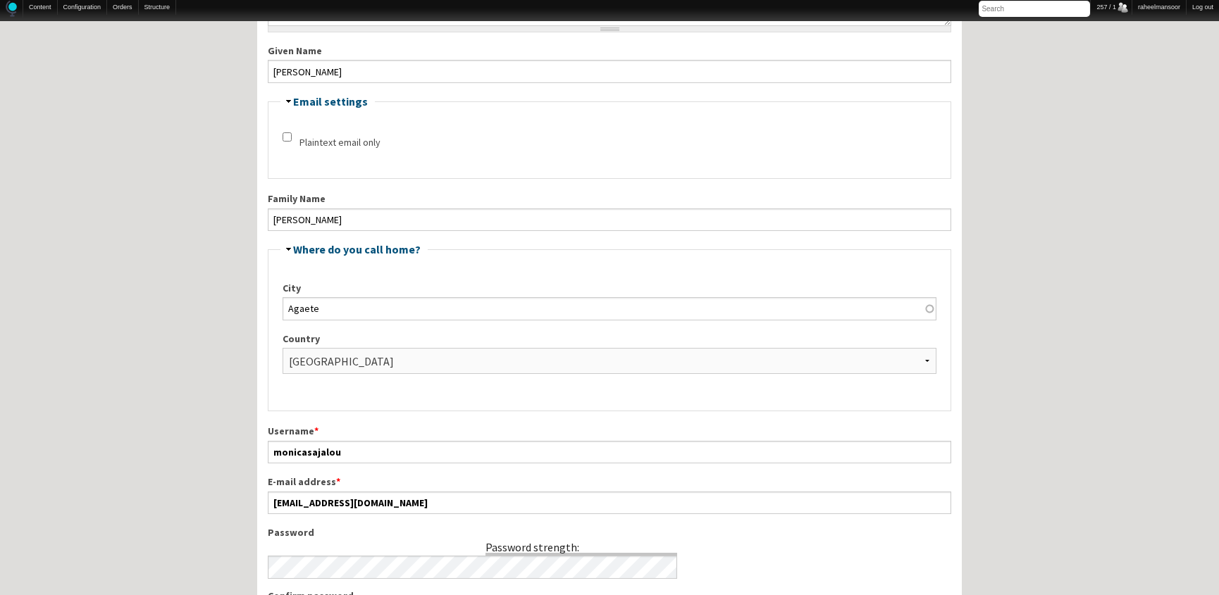
scroll to position [256, 0]
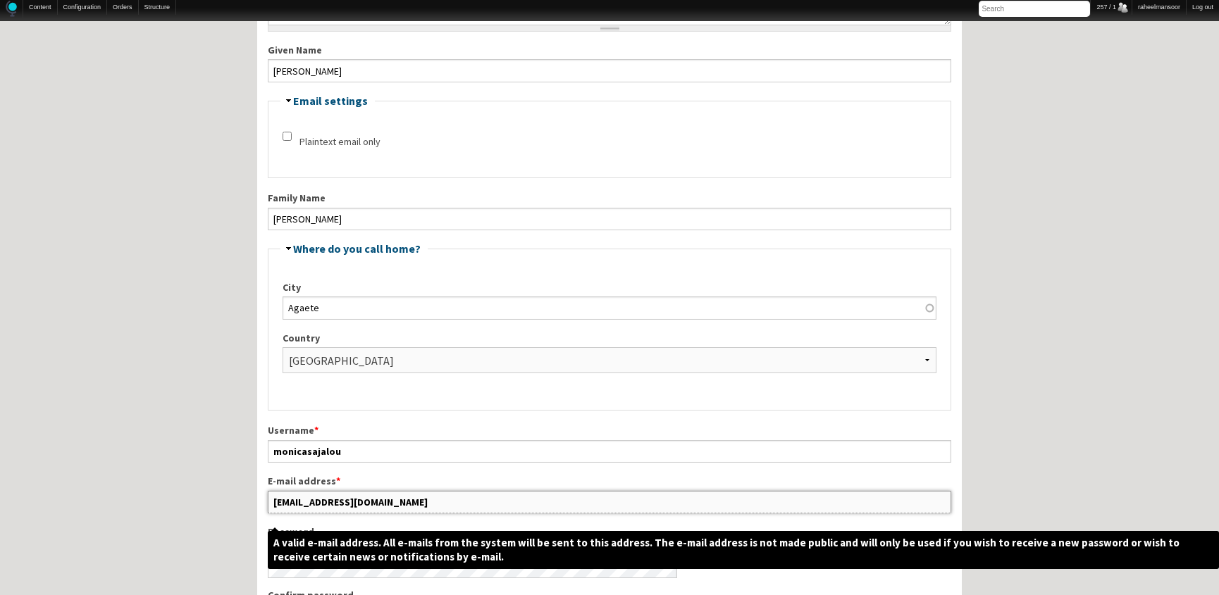
drag, startPoint x: 302, startPoint y: 499, endPoint x: 450, endPoint y: 495, distance: 148.7
click at [450, 495] on input "info@mbmgestionyservicios.com" at bounding box center [609, 502] width 683 height 23
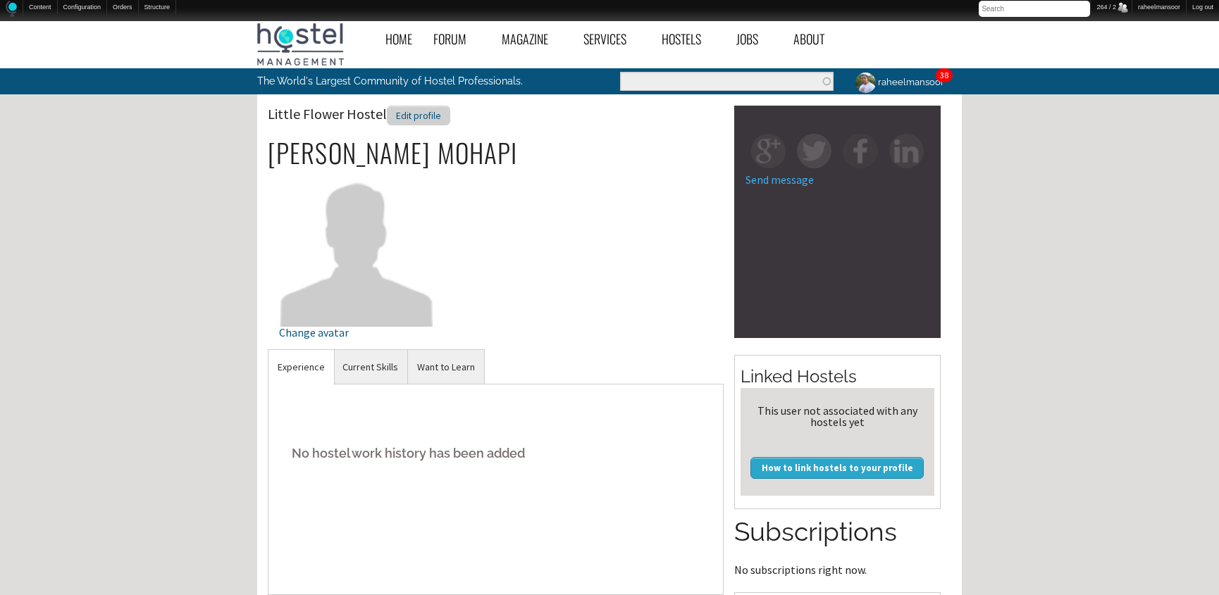
click at [427, 110] on div "Edit profile" at bounding box center [418, 116] width 63 height 20
click at [424, 114] on div "Edit profile" at bounding box center [418, 116] width 63 height 20
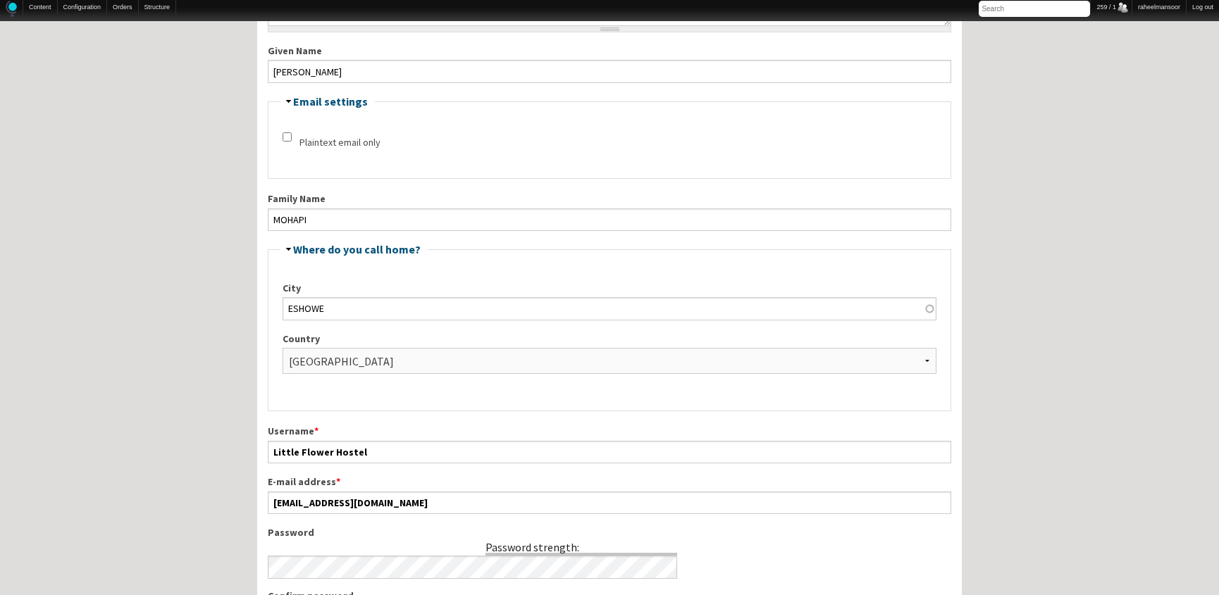
scroll to position [256, 0]
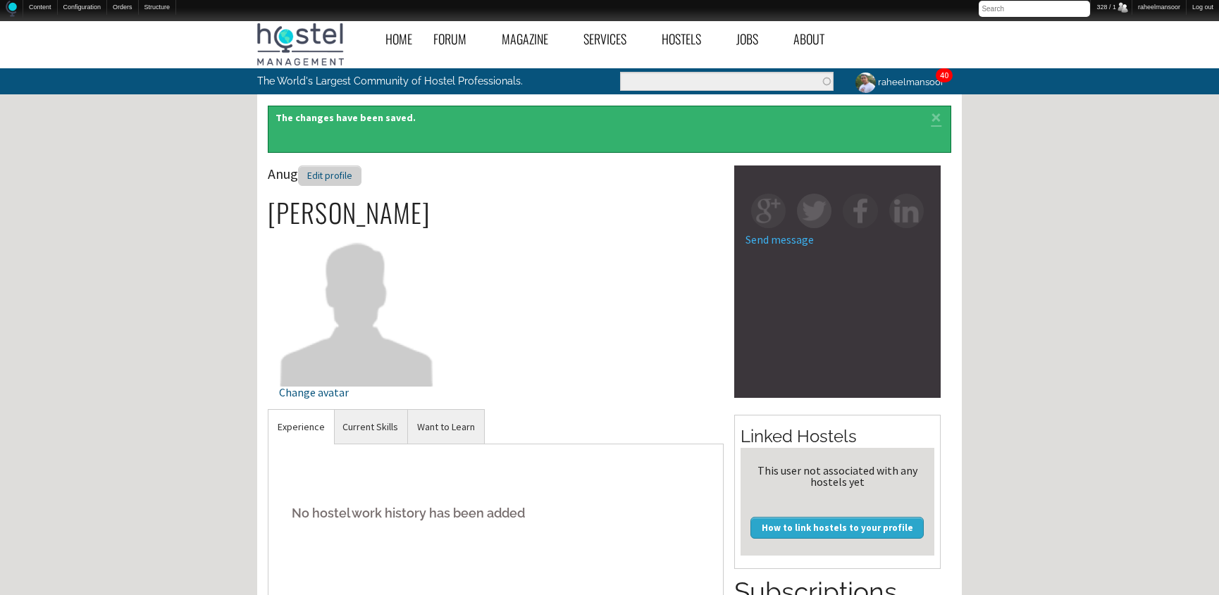
click at [356, 182] on div "Edit profile" at bounding box center [329, 176] width 63 height 20
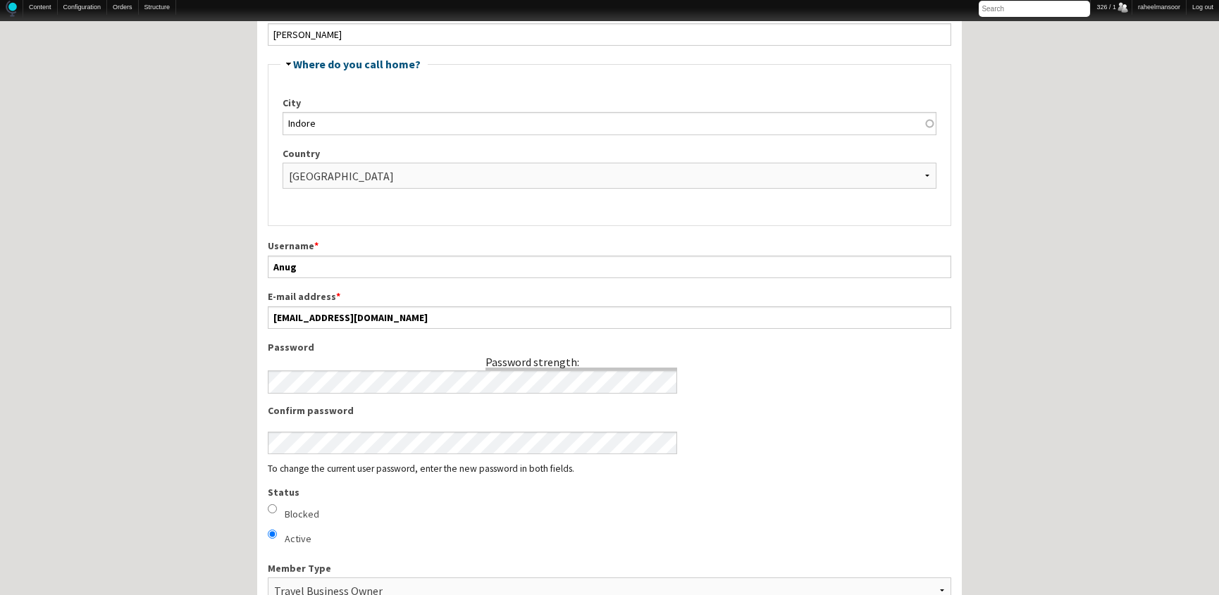
scroll to position [512, 0]
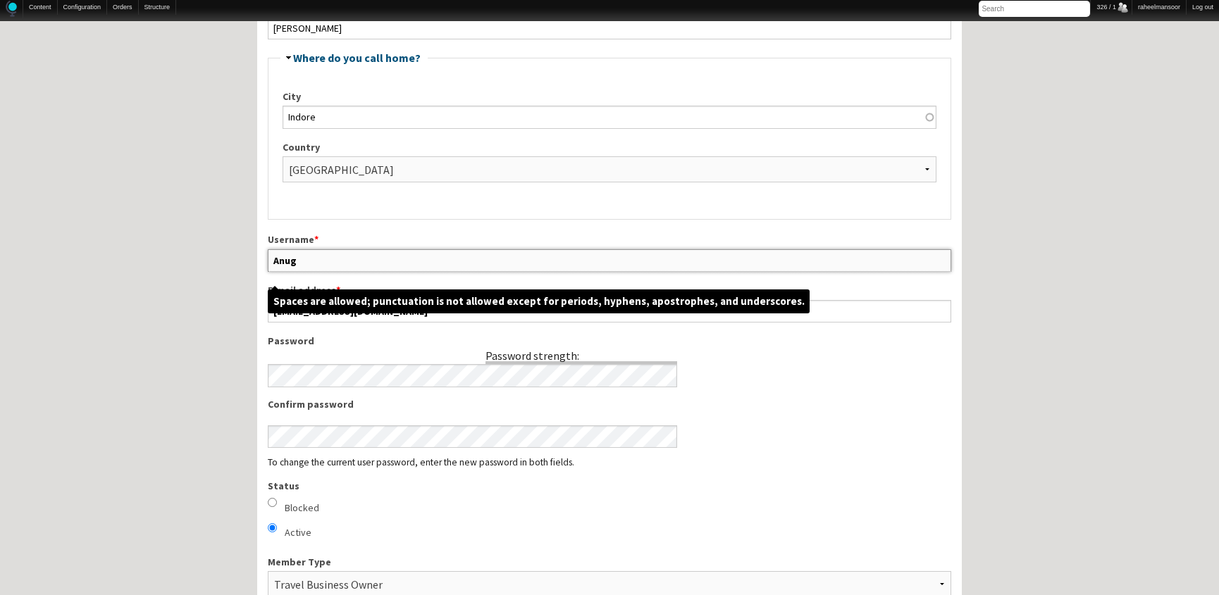
click at [360, 250] on input "Anug" at bounding box center [609, 260] width 683 height 23
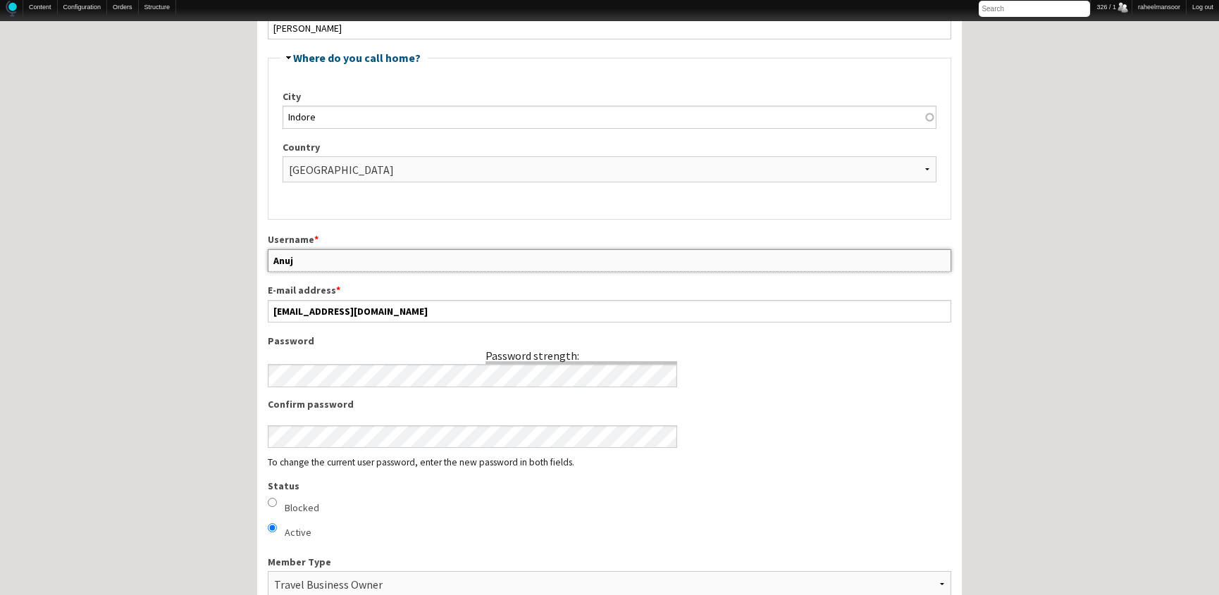
type input "Anuj"
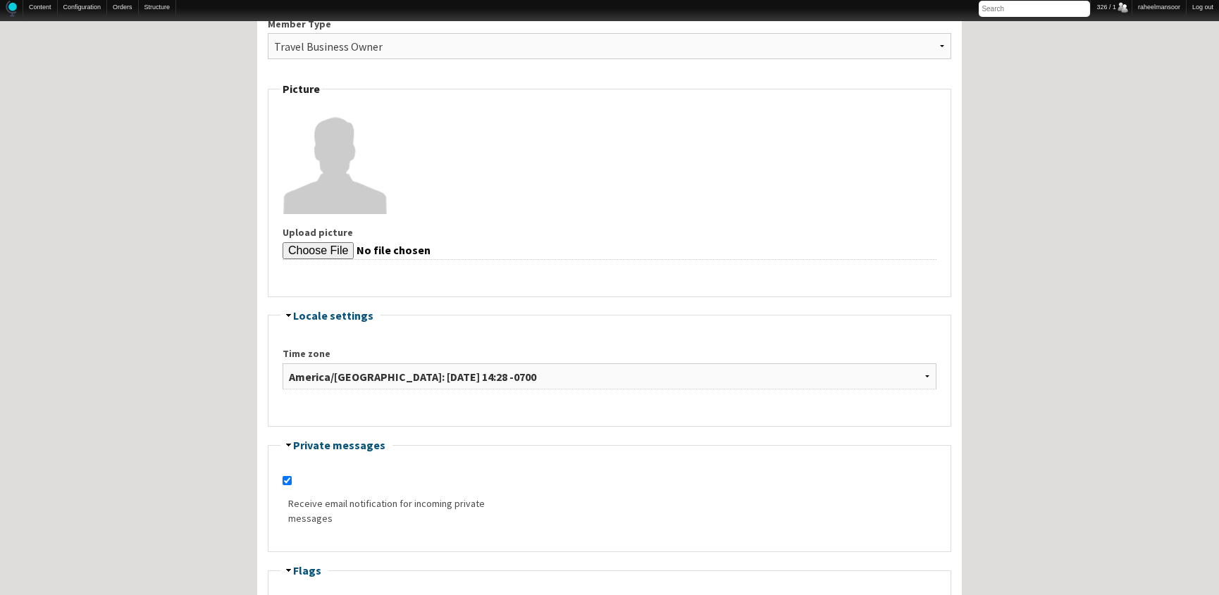
scroll to position [1536, 0]
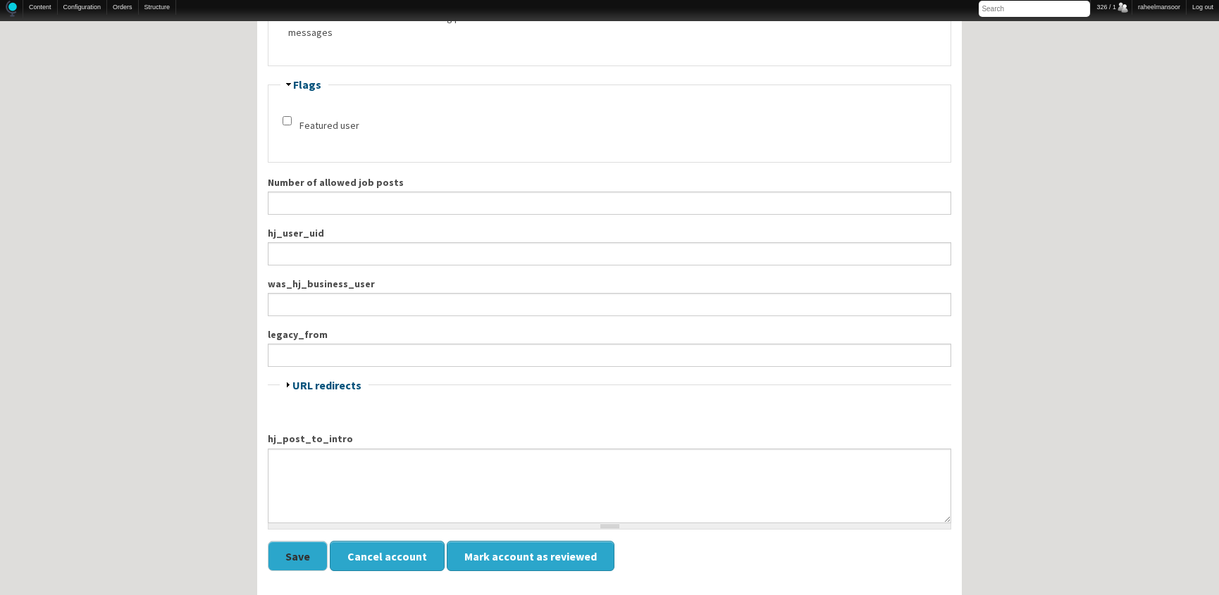
click at [297, 549] on button "Save" at bounding box center [298, 556] width 60 height 30
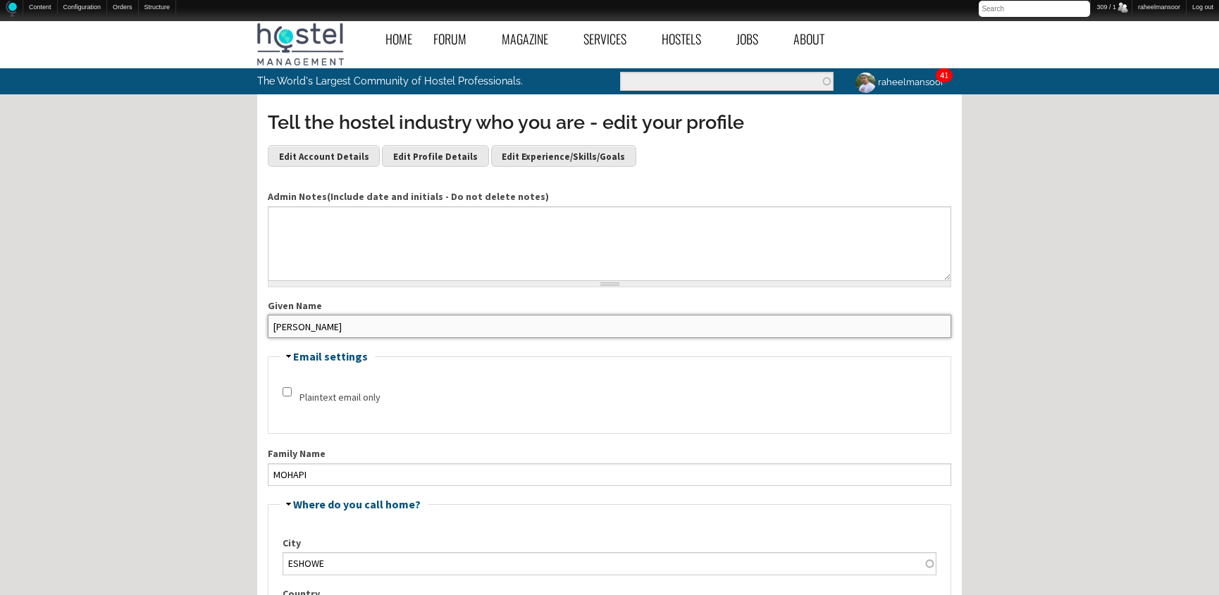
drag, startPoint x: 323, startPoint y: 321, endPoint x: 387, endPoint y: 321, distance: 63.4
click at [387, 321] on input "[PERSON_NAME]" at bounding box center [609, 326] width 683 height 23
type input "Tebello"
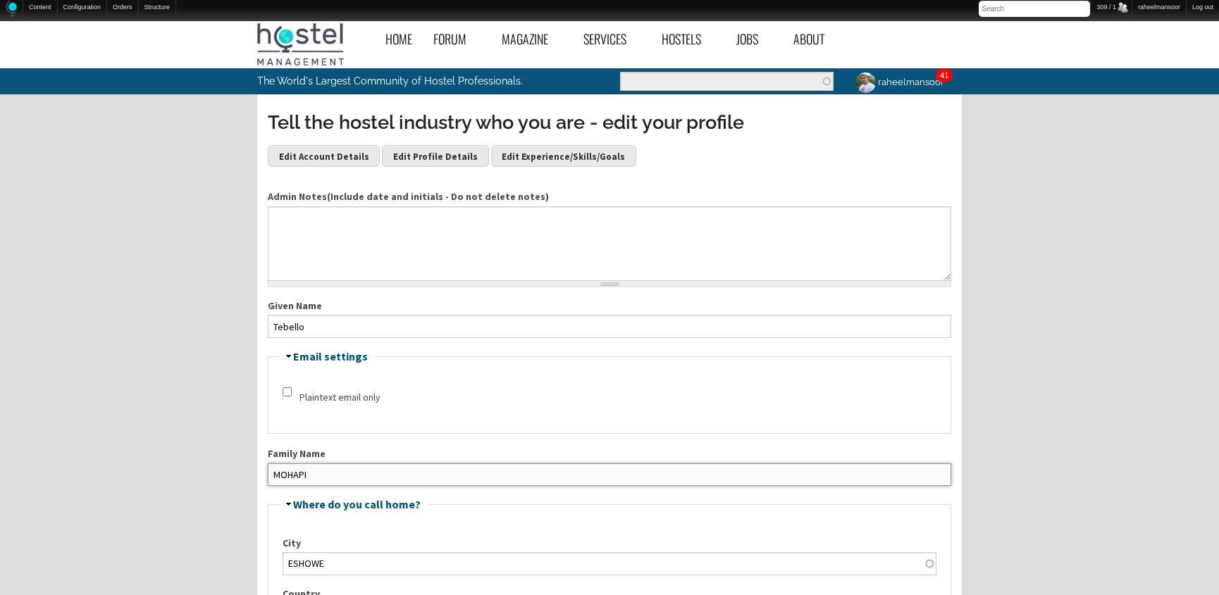
paste input "ohapi"
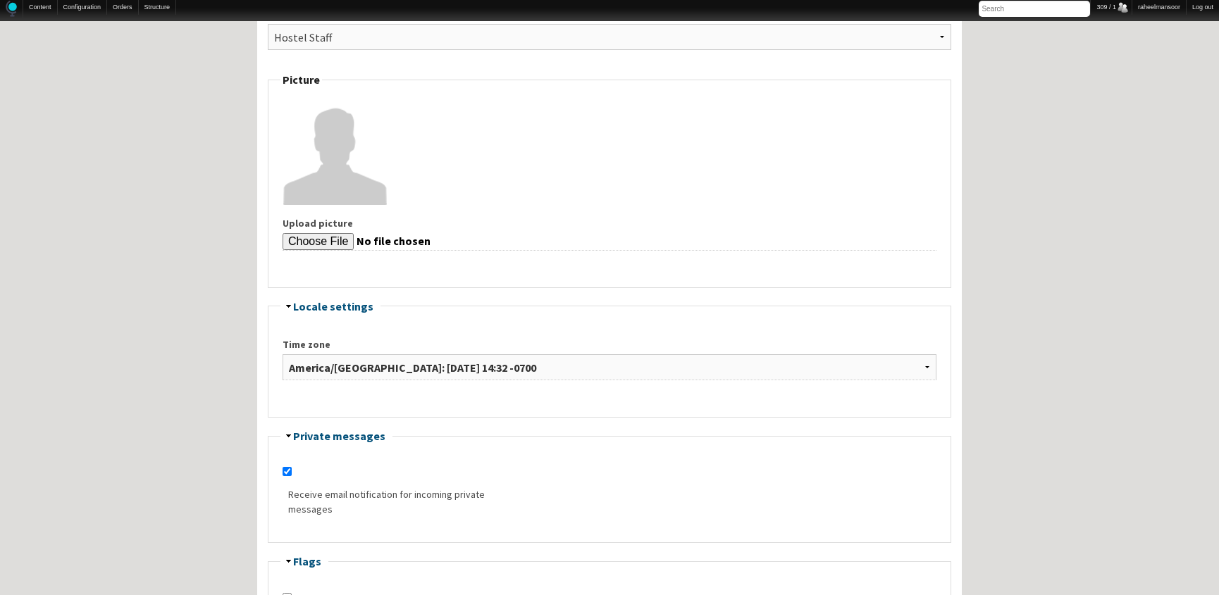
scroll to position [1692, 0]
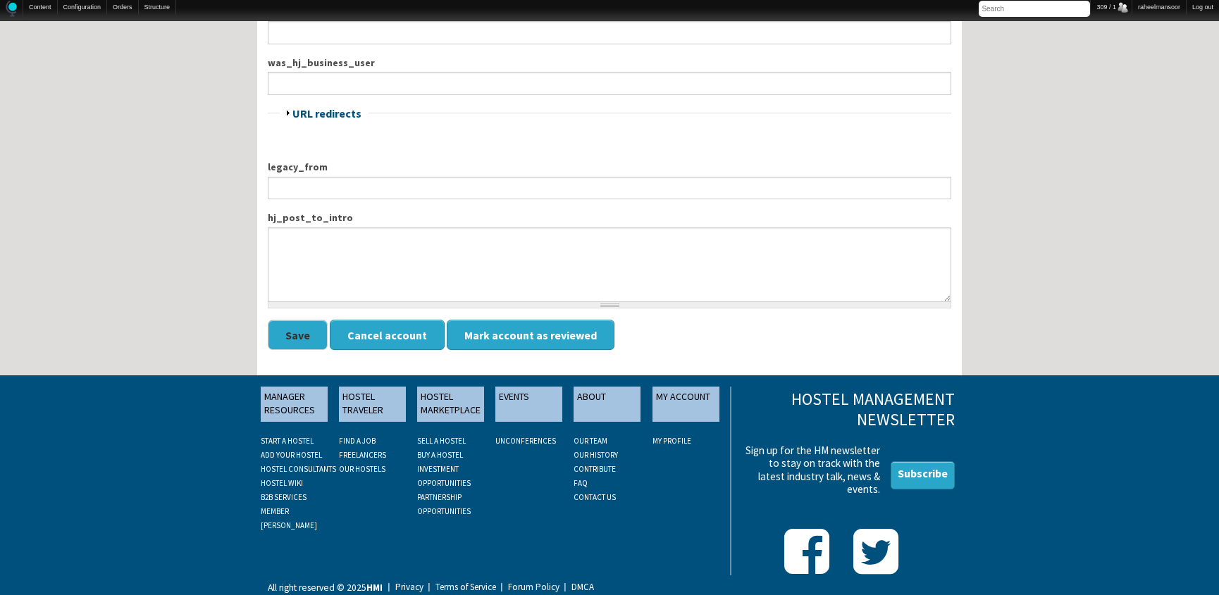
type input "Mohapi"
click at [290, 320] on button "Save" at bounding box center [298, 335] width 60 height 30
